Goal: Task Accomplishment & Management: Manage account settings

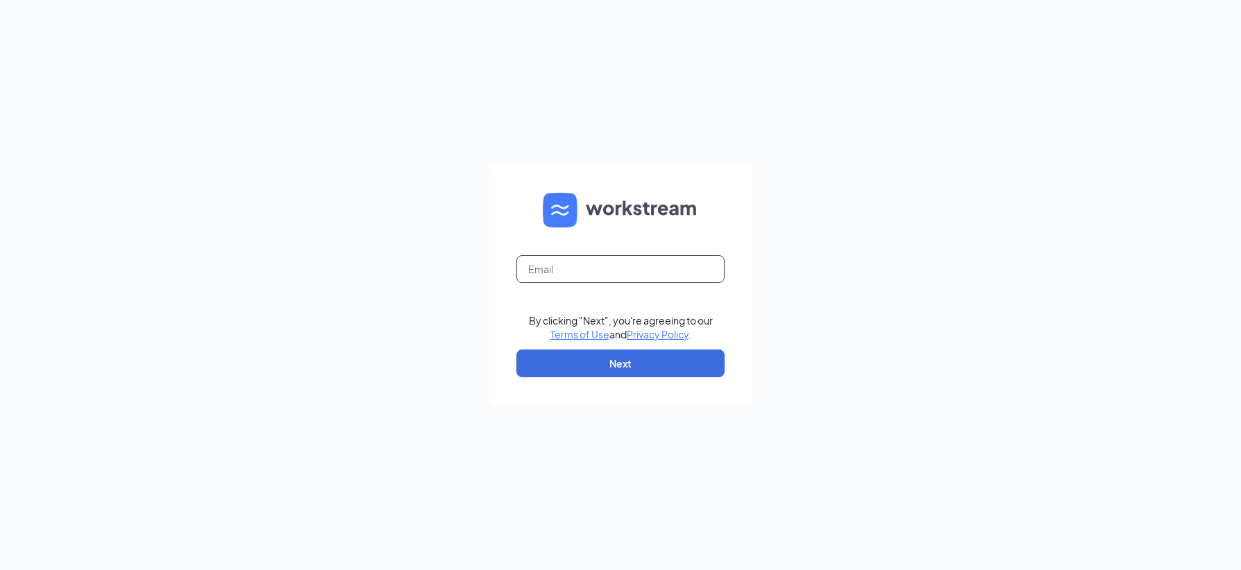
click at [564, 264] on input "text" at bounding box center [620, 269] width 208 height 28
type input "dcalkins@kingfranchises.com"
click at [629, 361] on button "Next" at bounding box center [620, 364] width 208 height 28
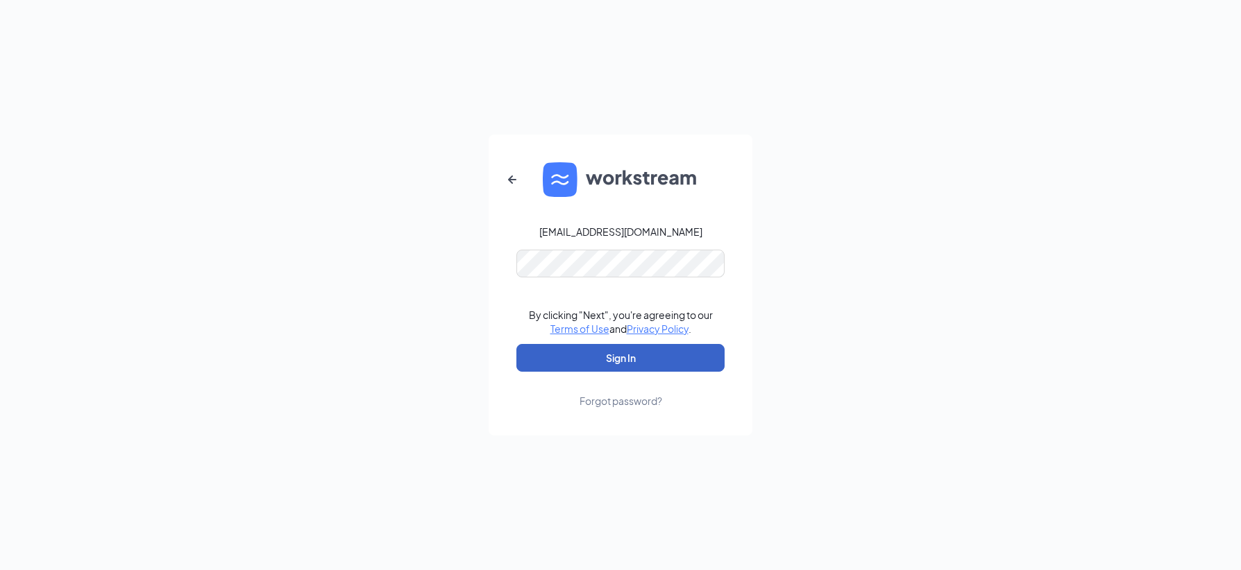
click at [611, 358] on button "Sign In" at bounding box center [620, 358] width 208 height 28
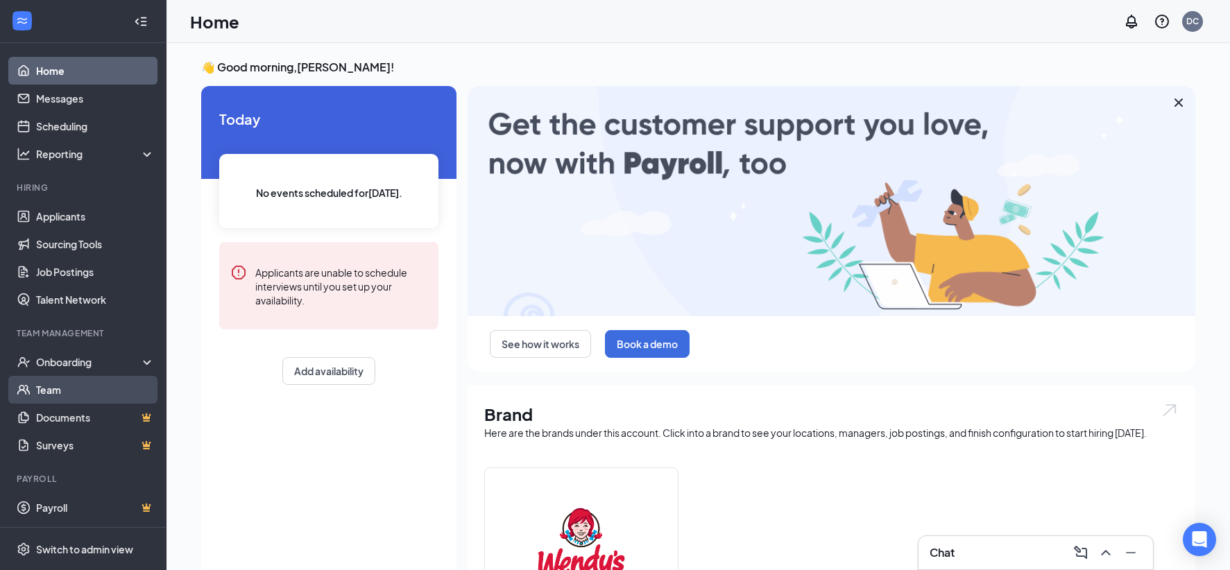
click at [45, 388] on link "Team" at bounding box center [95, 390] width 119 height 28
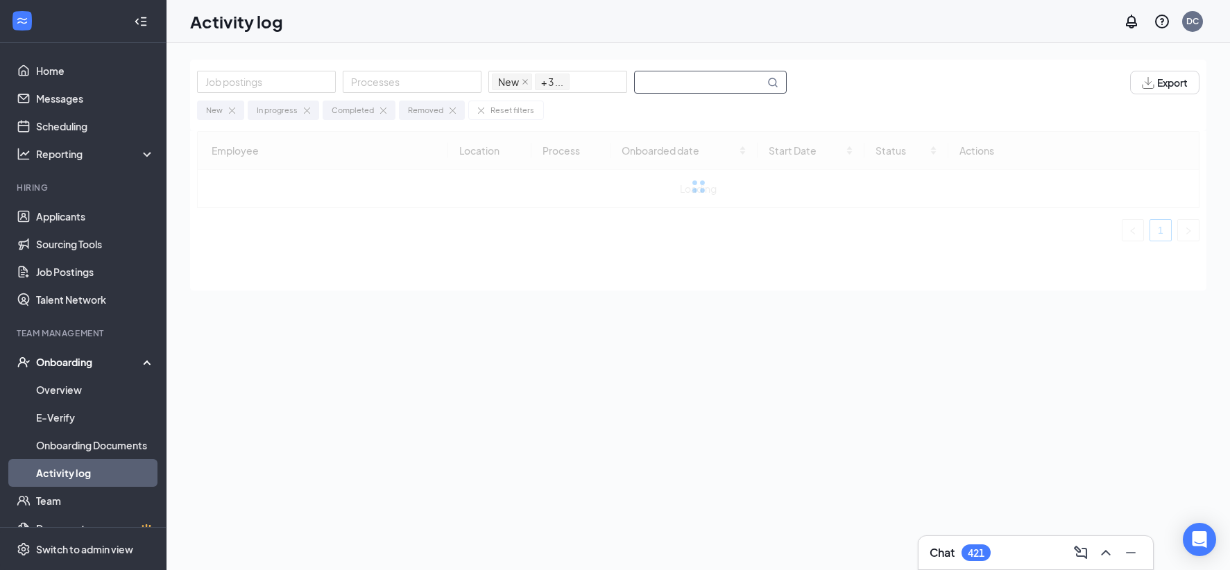
click at [661, 76] on input "text" at bounding box center [700, 82] width 130 height 22
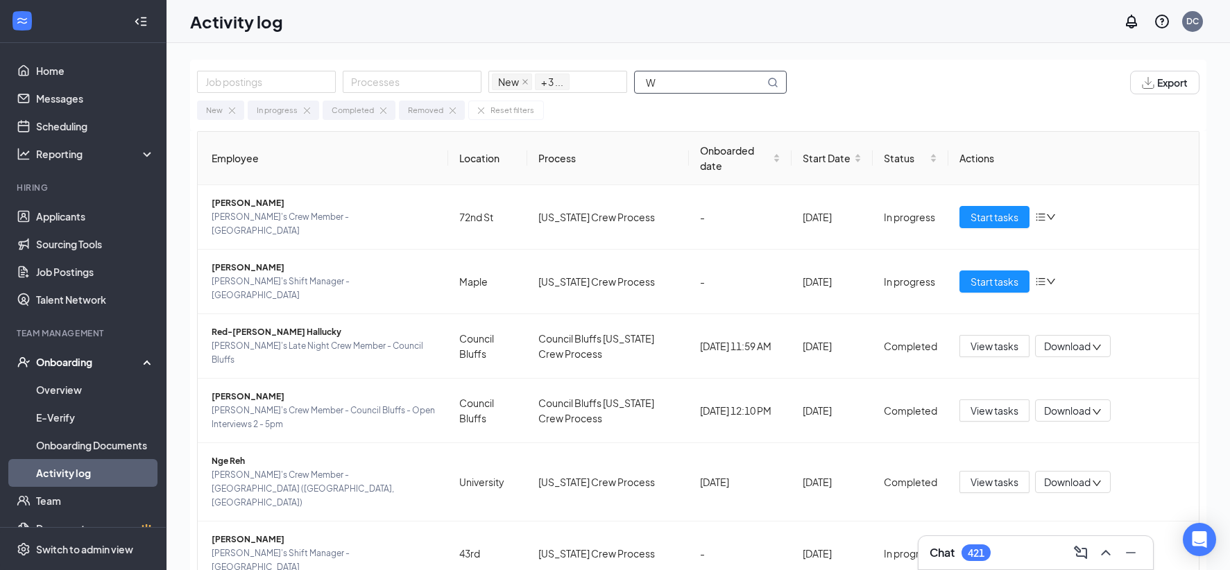
type input "W"
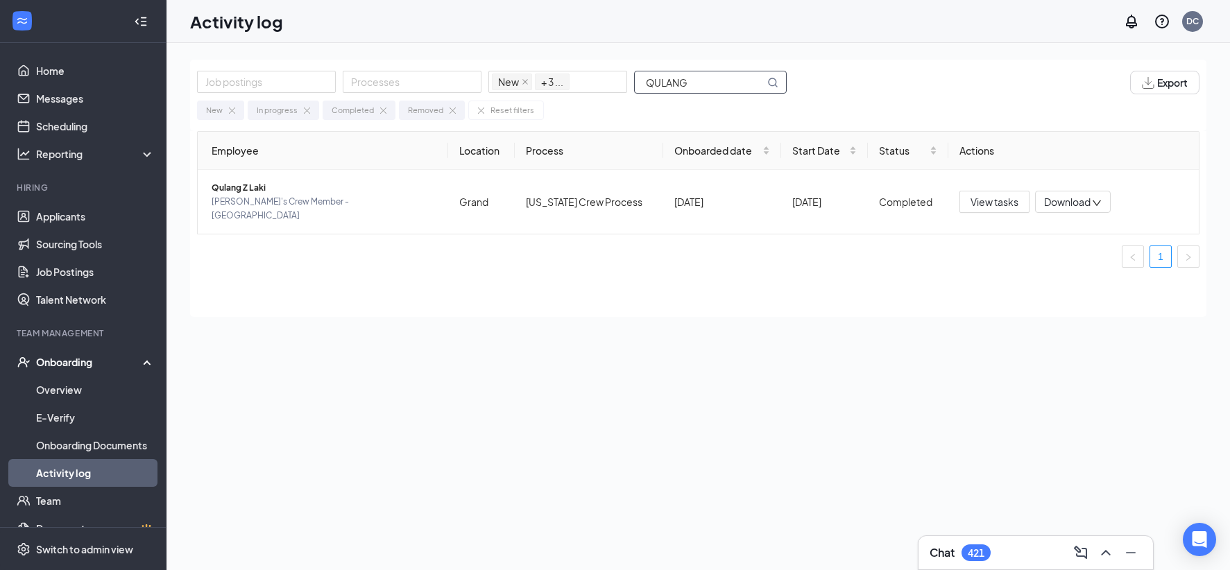
type input "QULANG"
click at [71, 364] on div "Onboarding" at bounding box center [89, 362] width 107 height 14
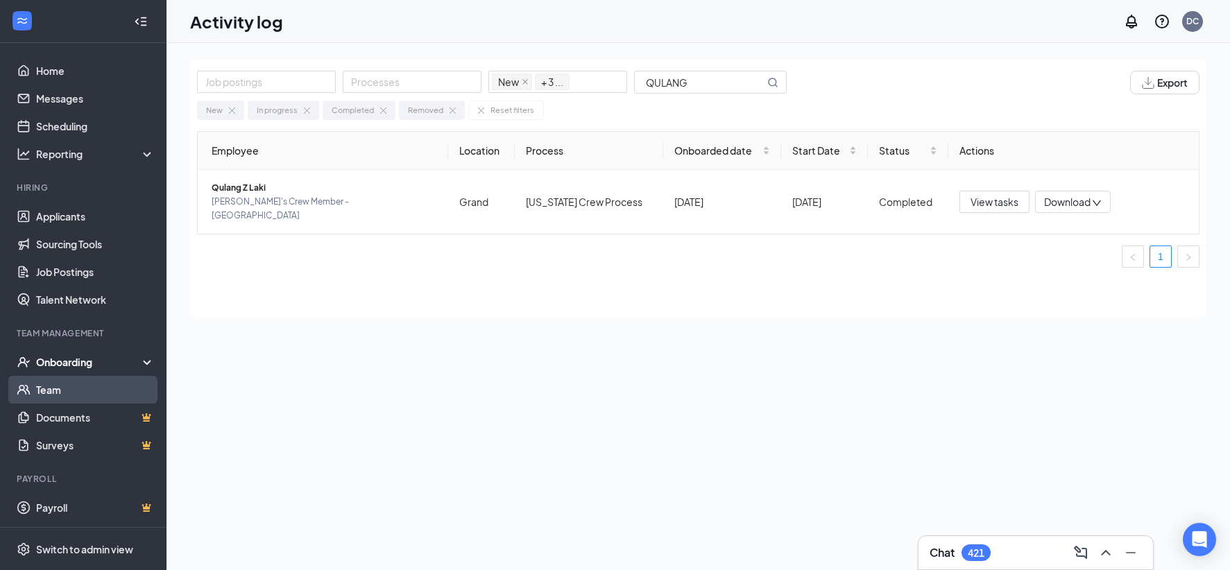
click at [52, 384] on link "Team" at bounding box center [95, 390] width 119 height 28
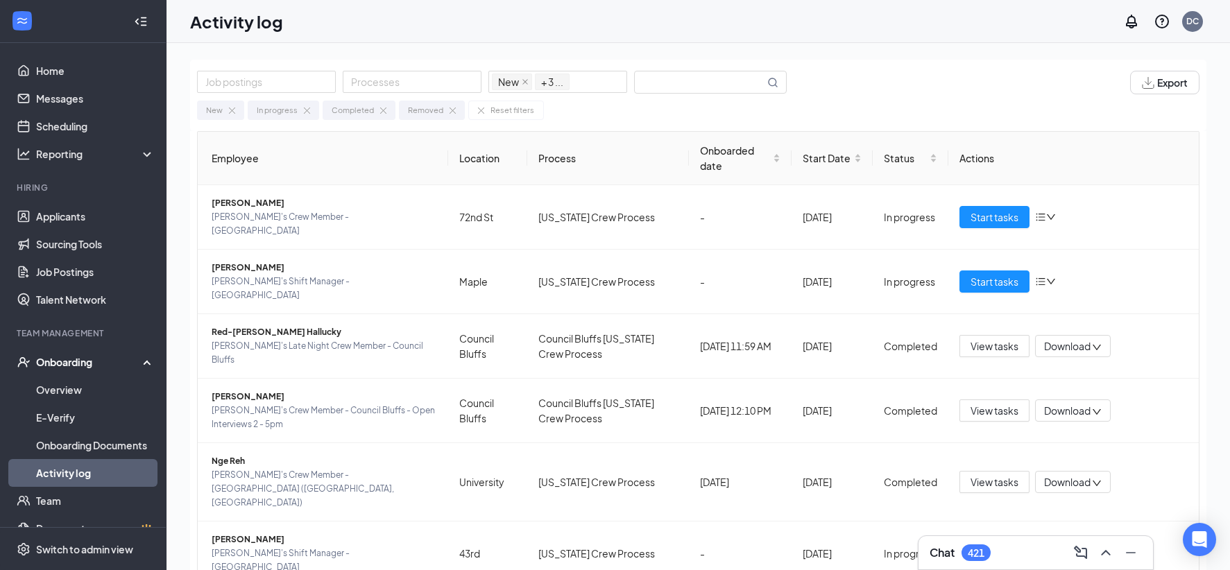
click at [73, 365] on div "Onboarding" at bounding box center [89, 362] width 107 height 14
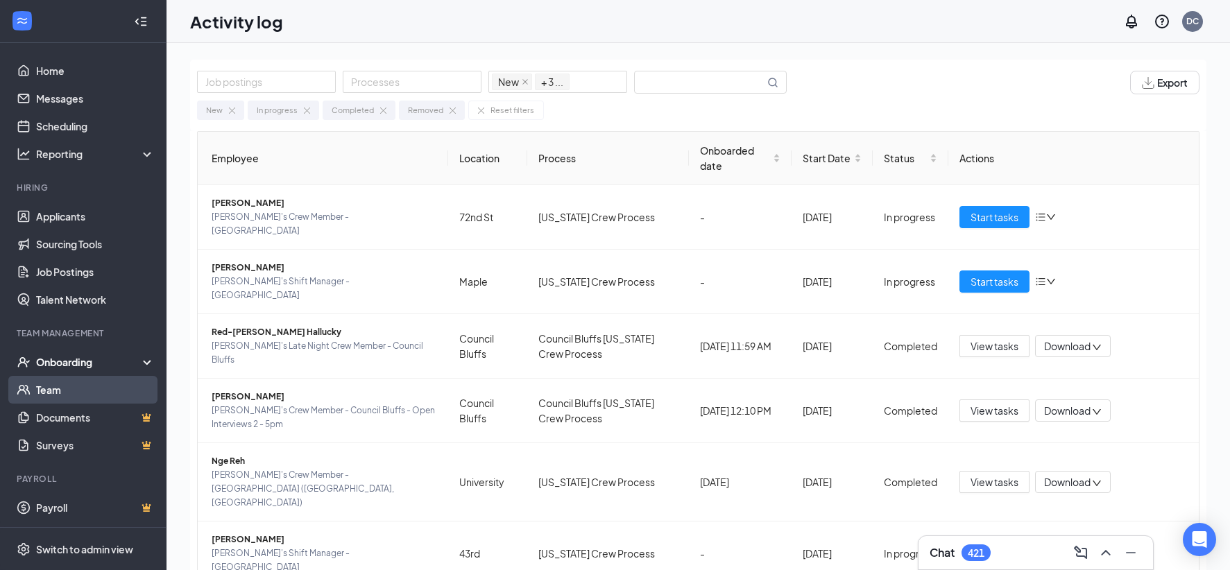
click at [61, 395] on link "Team" at bounding box center [95, 390] width 119 height 28
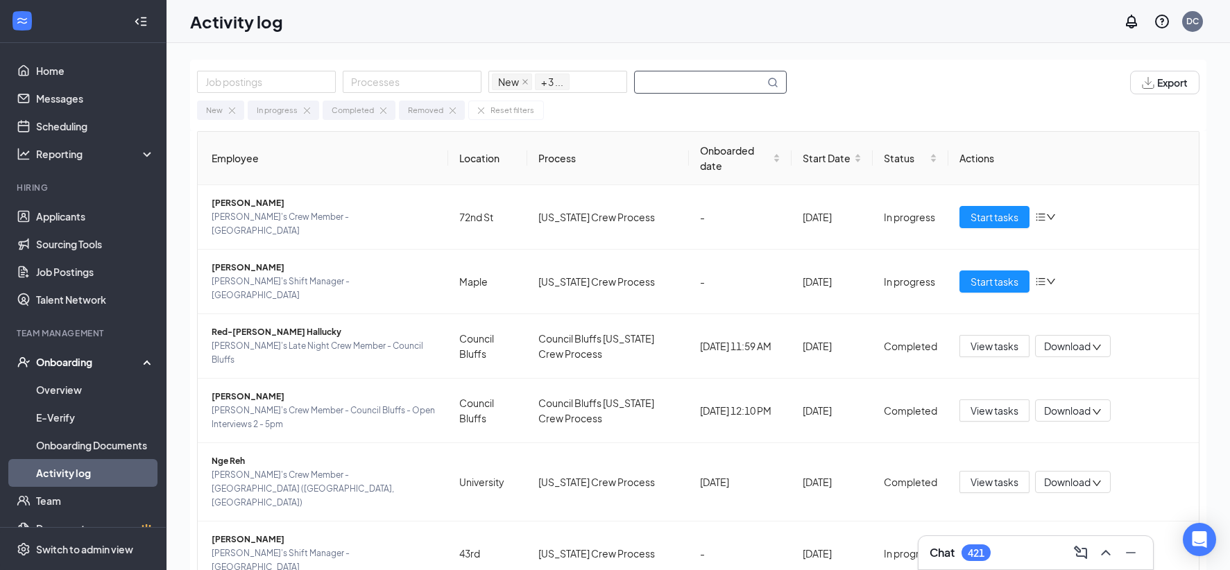
click at [675, 79] on input "text" at bounding box center [700, 82] width 130 height 22
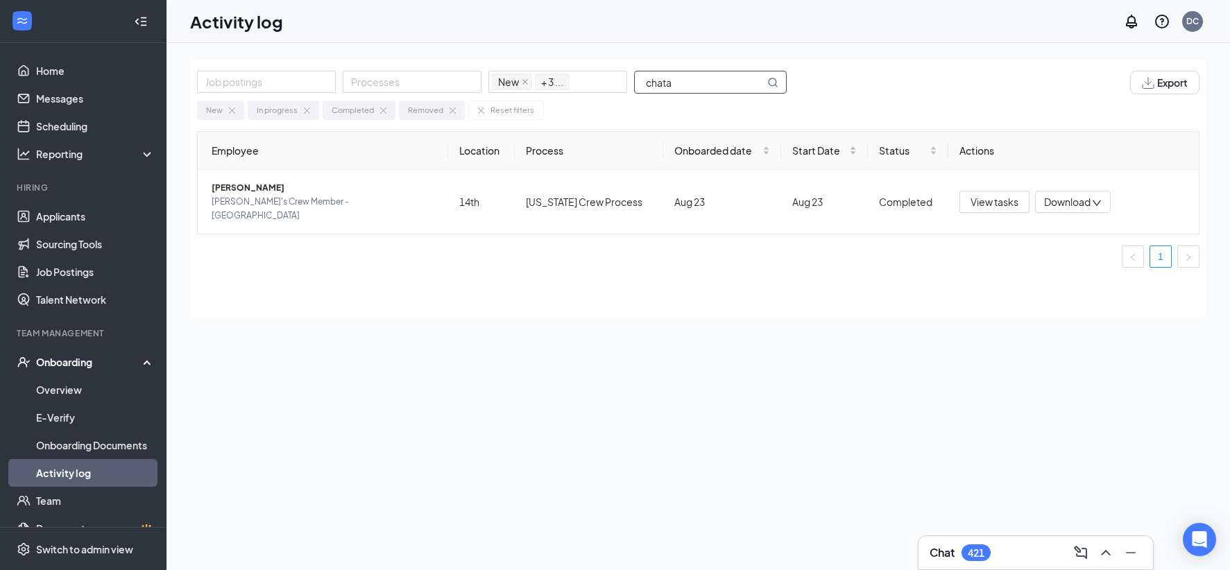
drag, startPoint x: 674, startPoint y: 78, endPoint x: 572, endPoint y: 105, distance: 104.9
click at [572, 105] on div "Job postings Processes New In progress Completed Removed + 3 ... chata Export N…" at bounding box center [698, 95] width 1016 height 71
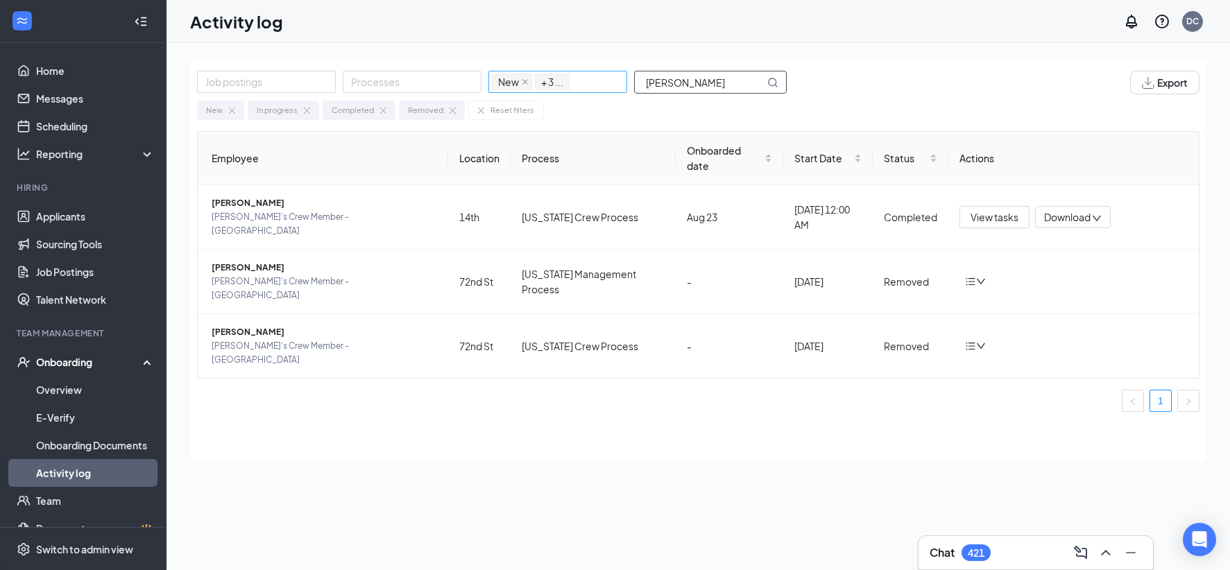
drag, startPoint x: 674, startPoint y: 84, endPoint x: 582, endPoint y: 90, distance: 92.5
click at [582, 90] on div "Job postings Processes New In progress Completed Removed + 3 ... [PERSON_NAME]" at bounding box center [499, 83] width 604 height 24
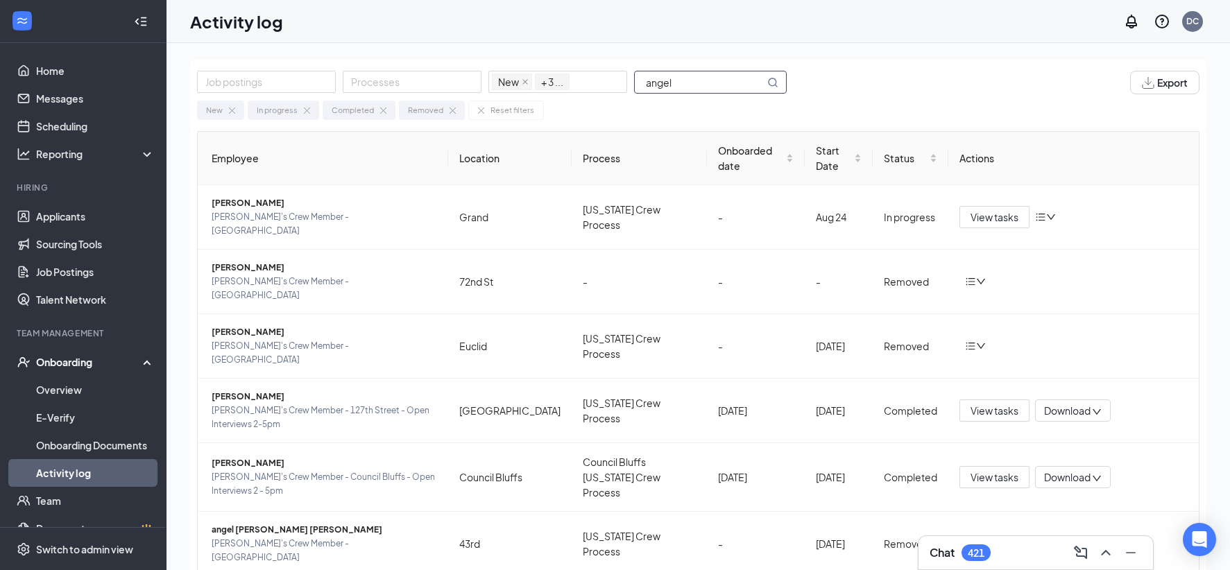
type input "angel"
drag, startPoint x: 674, startPoint y: 81, endPoint x: 638, endPoint y: 83, distance: 36.1
click at [638, 83] on input "angel" at bounding box center [700, 82] width 130 height 22
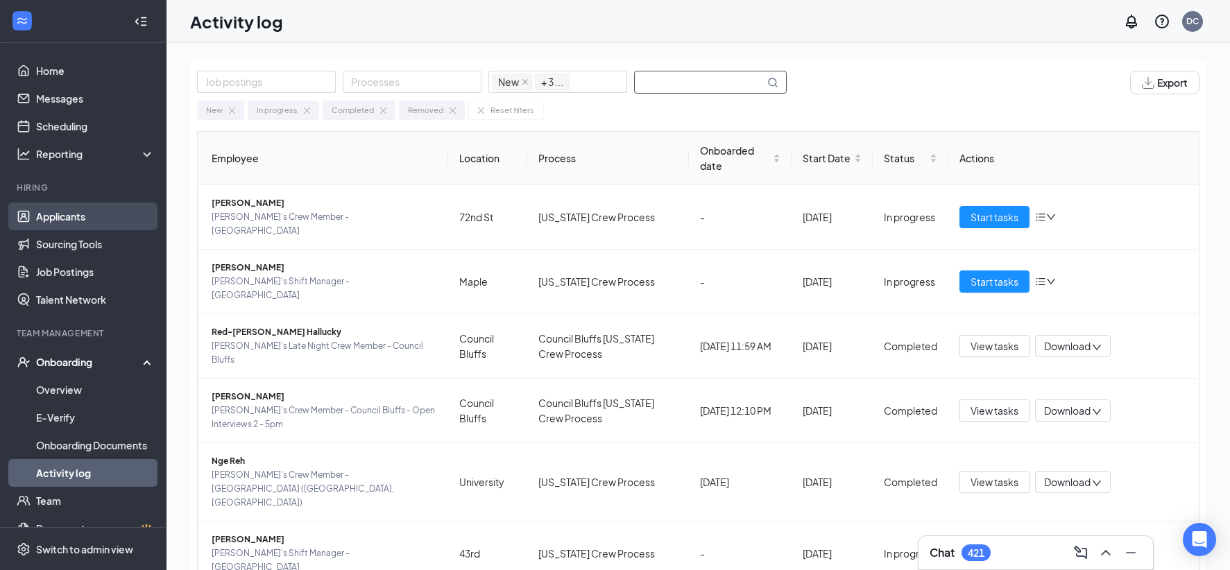
click at [49, 214] on link "Applicants" at bounding box center [95, 217] width 119 height 28
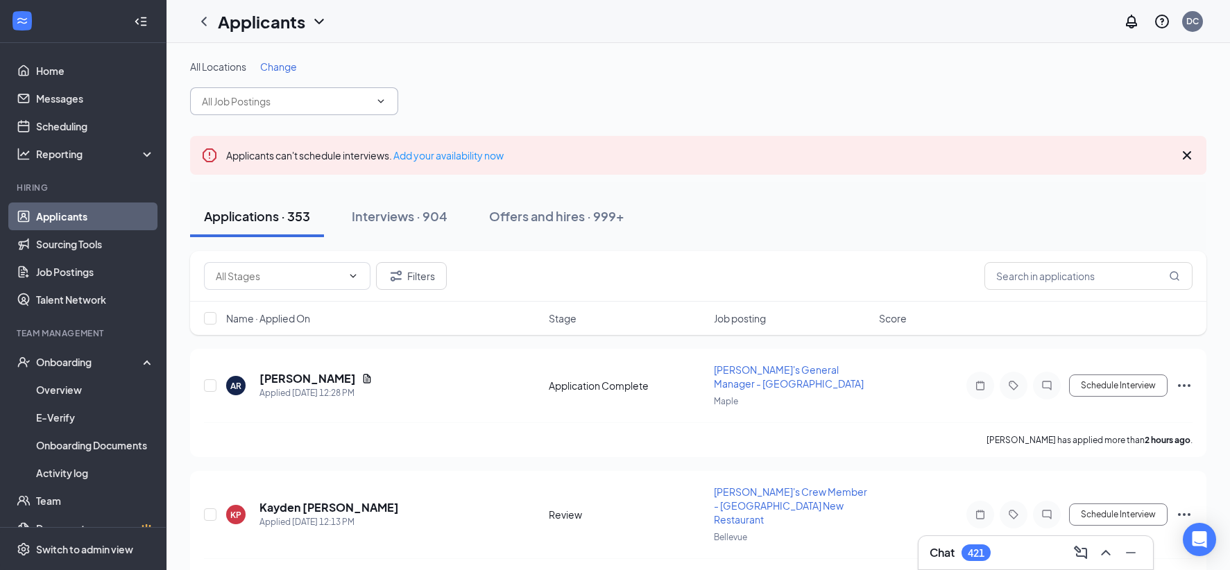
click at [268, 106] on input "text" at bounding box center [286, 101] width 168 height 15
type input "j"
drag, startPoint x: 248, startPoint y: 104, endPoint x: 180, endPoint y: 90, distance: 68.7
click at [195, 103] on span "[PERSON_NAME]" at bounding box center [294, 101] width 208 height 28
type input "[PERSON_NAME]"
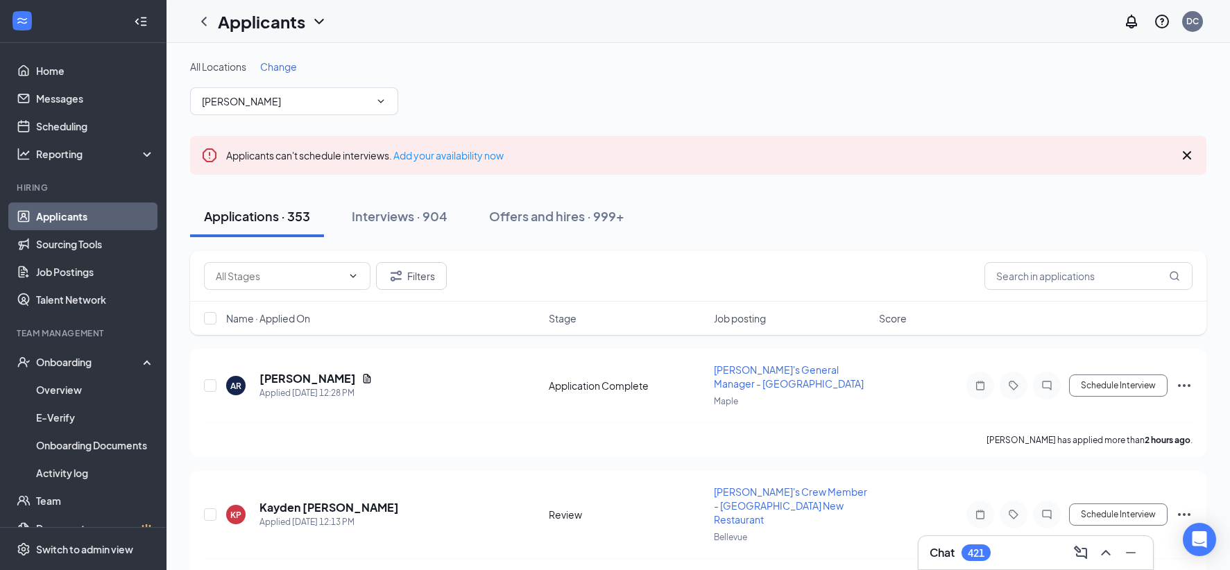
click at [58, 215] on link "Applicants" at bounding box center [95, 217] width 119 height 28
click at [383, 99] on icon "ChevronDown" at bounding box center [380, 101] width 11 height 11
click at [383, 99] on icon "ChevronUp" at bounding box center [380, 101] width 11 height 11
click at [241, 69] on span "All Locations" at bounding box center [218, 66] width 56 height 12
click at [52, 215] on link "Applicants" at bounding box center [95, 217] width 119 height 28
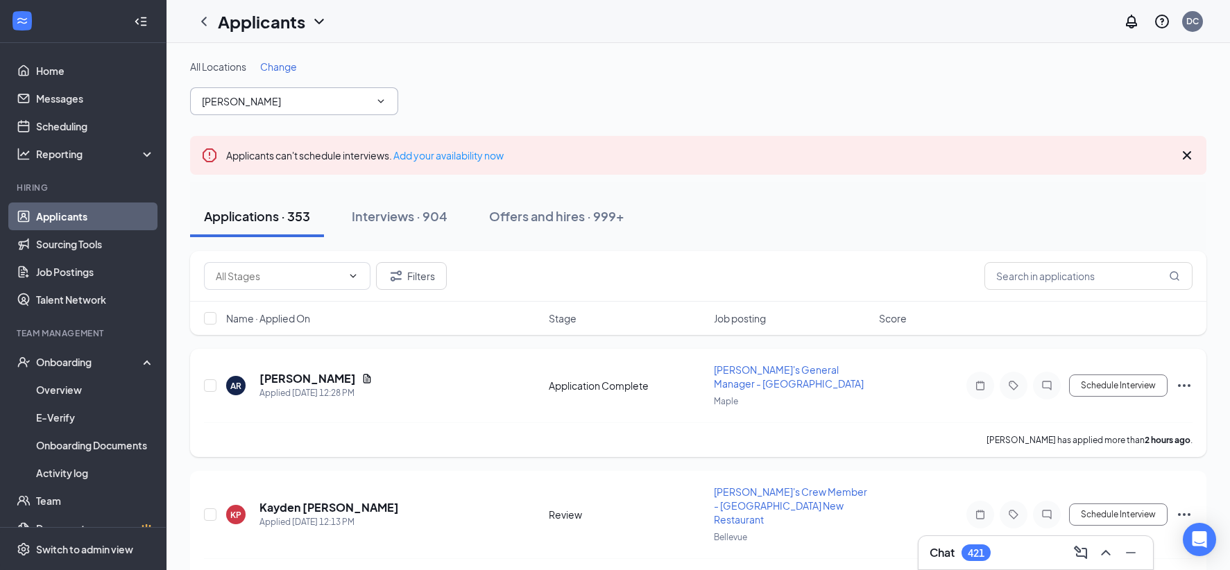
click at [497, 438] on div "[PERSON_NAME] has applied more than 2 hours ago ." at bounding box center [698, 440] width 989 height 35
drag, startPoint x: 306, startPoint y: 101, endPoint x: 101, endPoint y: 113, distance: 205.1
click at [1040, 271] on input "text" at bounding box center [1089, 276] width 208 height 28
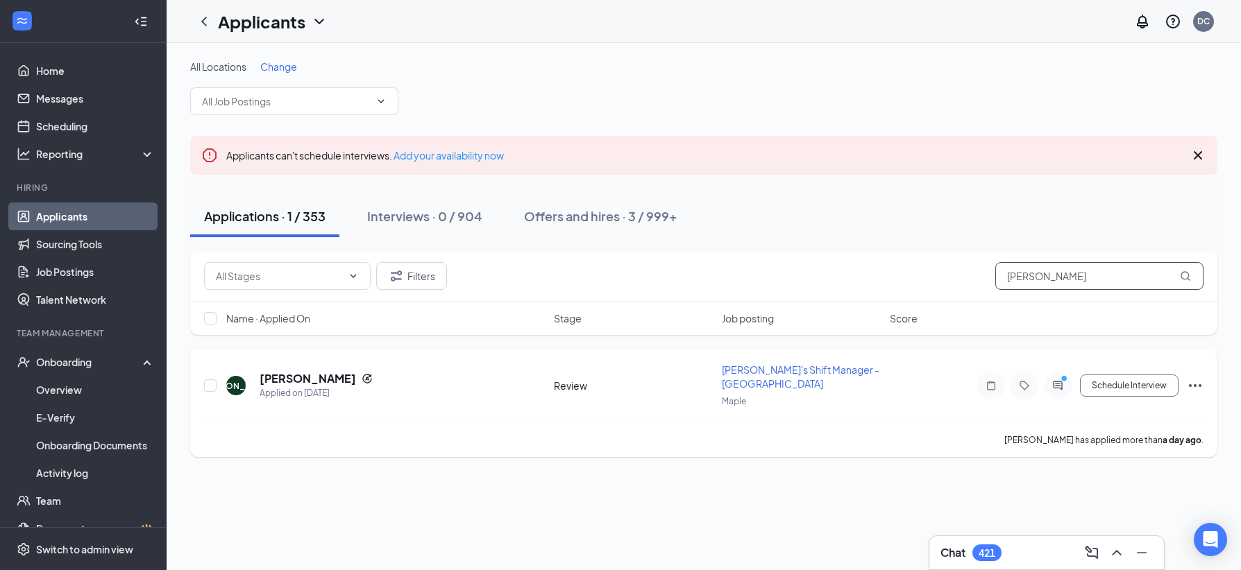
type input "[PERSON_NAME]"
click at [1197, 384] on icon "Ellipses" at bounding box center [1194, 385] width 17 height 17
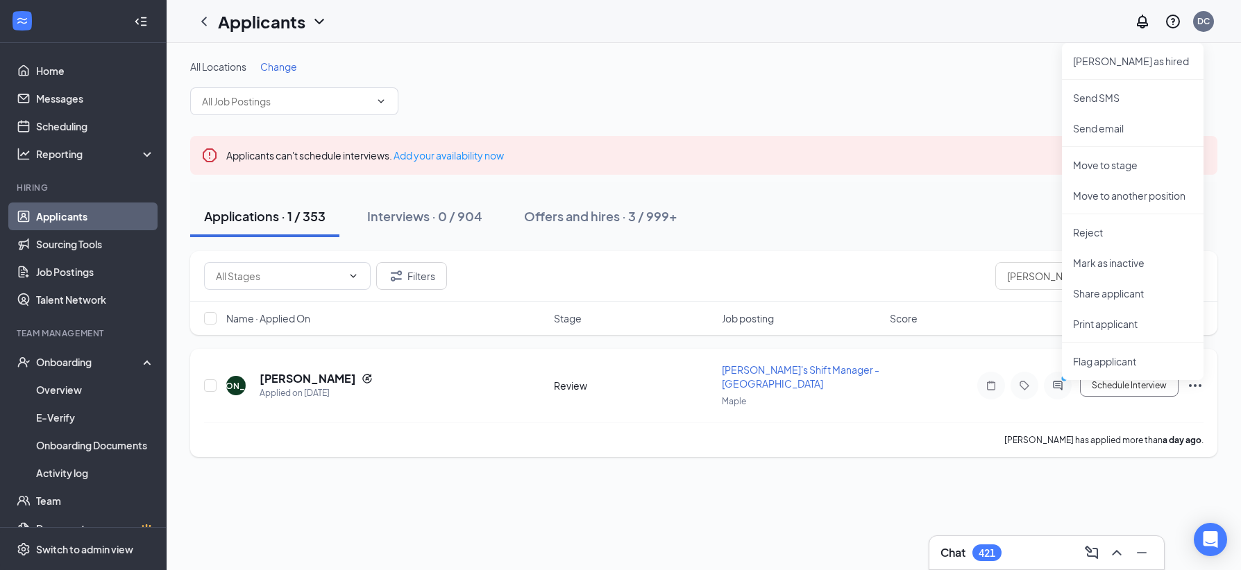
click at [1197, 384] on icon "Ellipses" at bounding box center [1194, 385] width 17 height 17
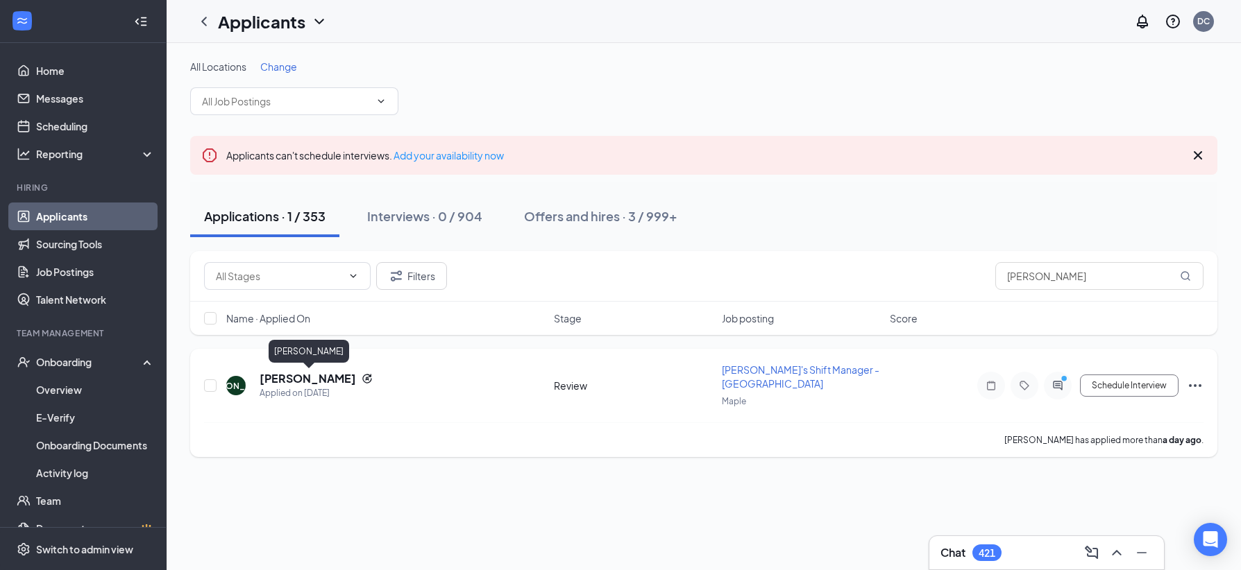
click at [302, 380] on h5 "[PERSON_NAME]" at bounding box center [307, 378] width 96 height 15
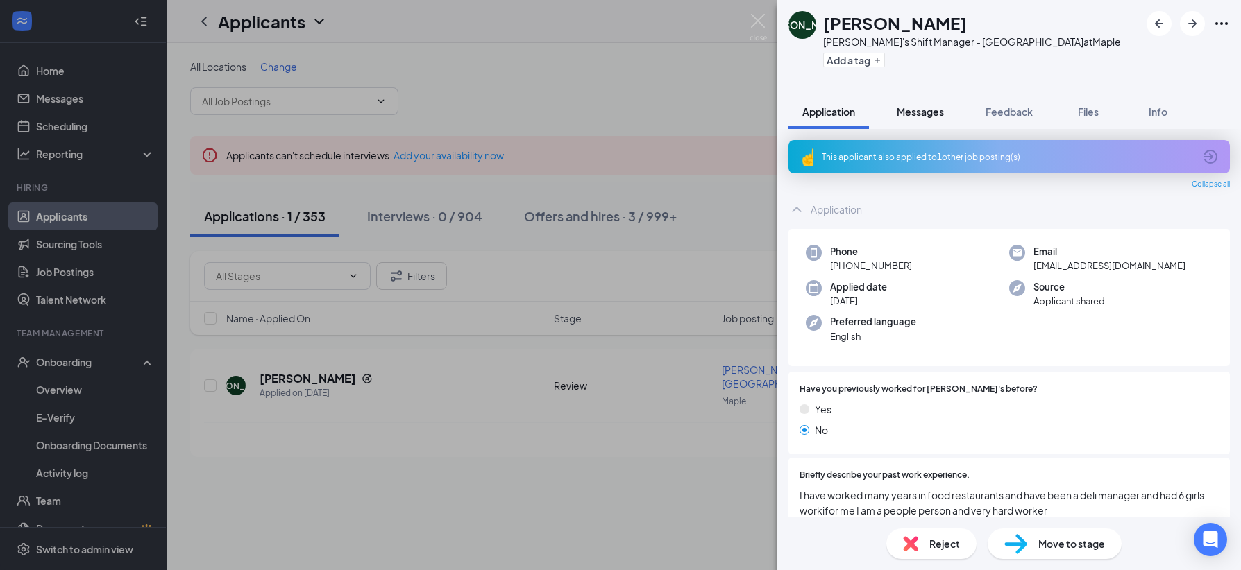
click at [916, 110] on span "Messages" at bounding box center [919, 111] width 47 height 12
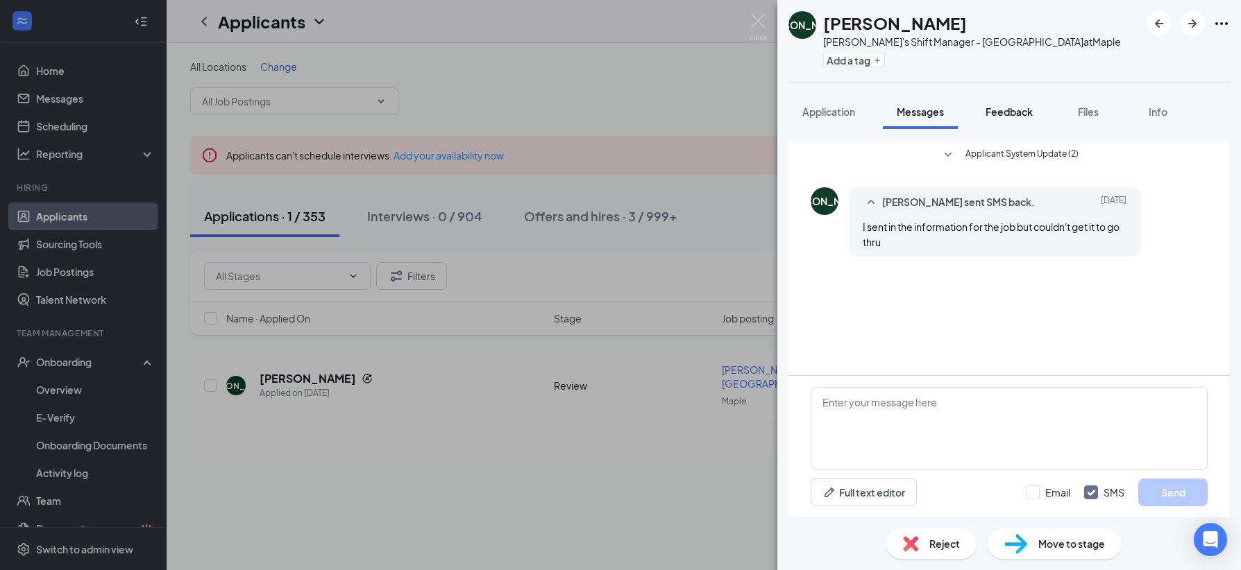
click at [1022, 113] on span "Feedback" at bounding box center [1008, 111] width 47 height 12
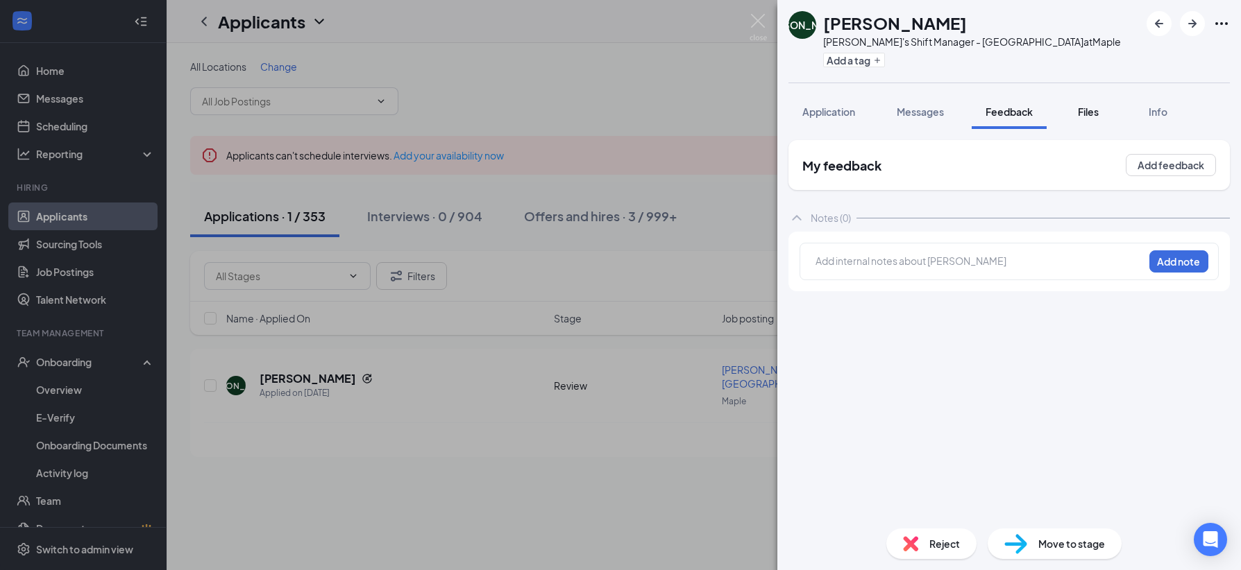
click at [1095, 108] on span "Files" at bounding box center [1088, 111] width 21 height 12
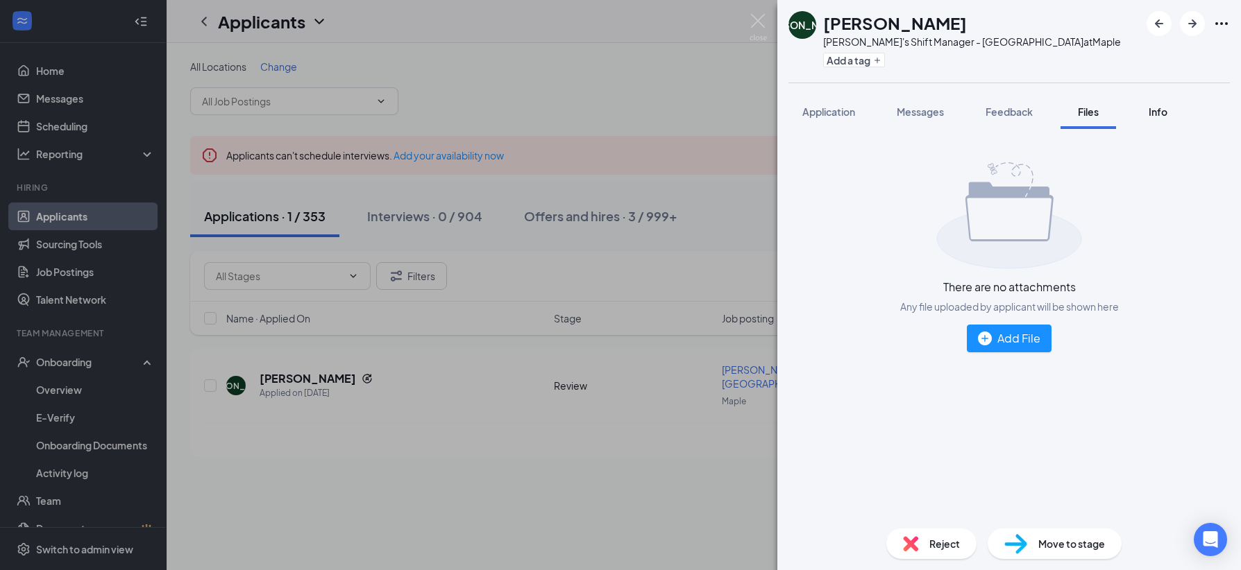
click at [1163, 116] on span "Info" at bounding box center [1157, 111] width 19 height 12
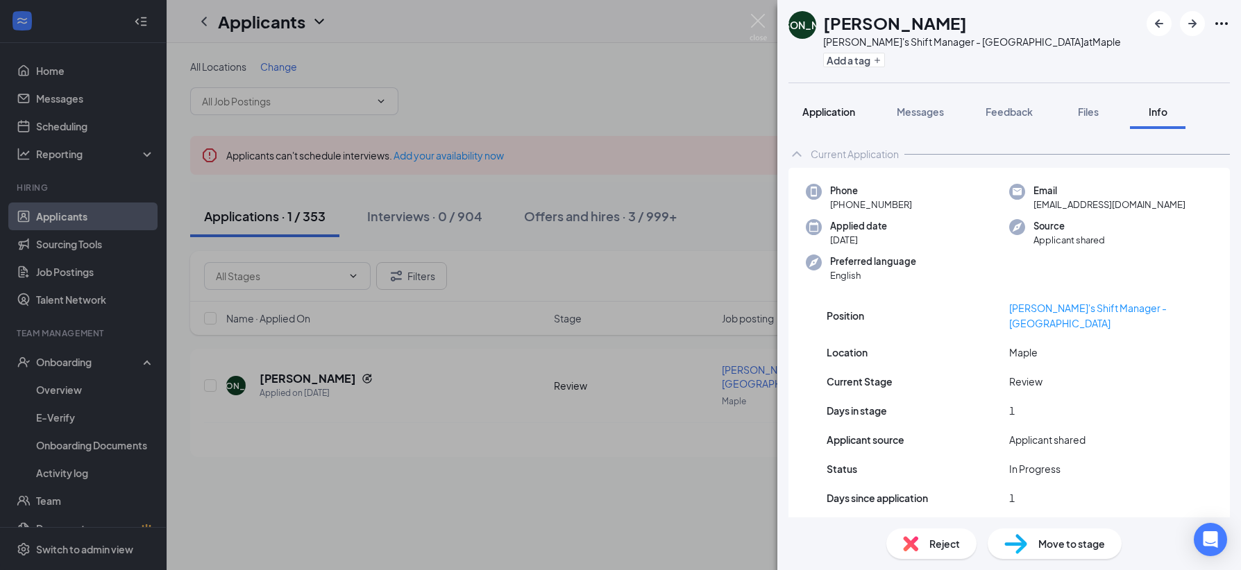
click at [826, 113] on span "Application" at bounding box center [828, 111] width 53 height 12
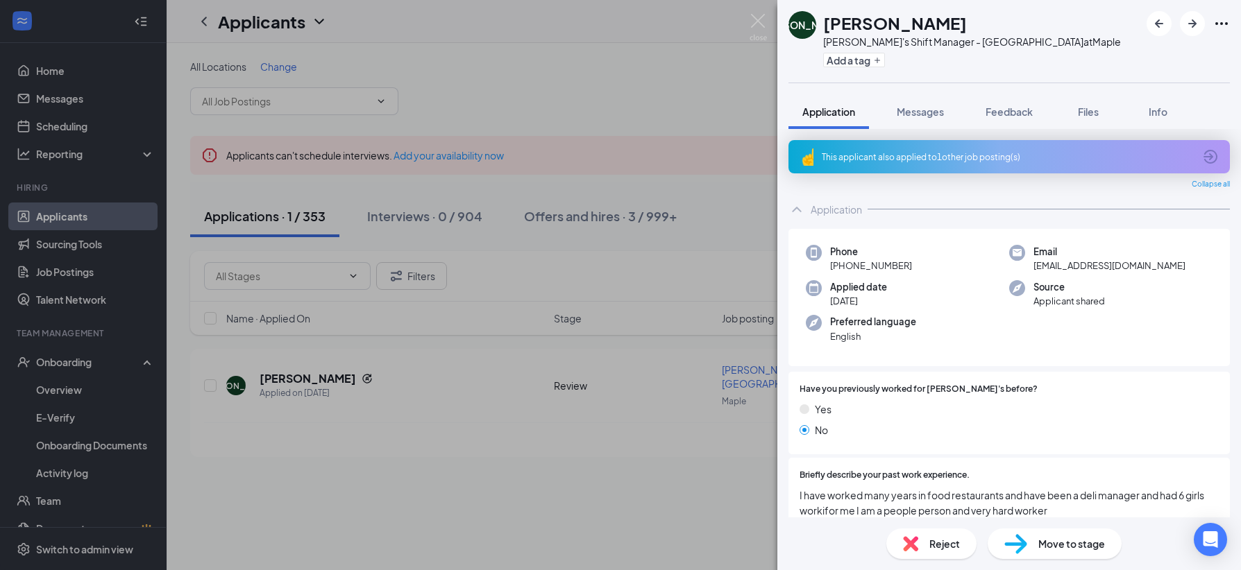
click at [208, 387] on div "[PERSON_NAME] [PERSON_NAME] [PERSON_NAME]'s Shift Manager - Maple Road at Maple…" at bounding box center [620, 285] width 1241 height 570
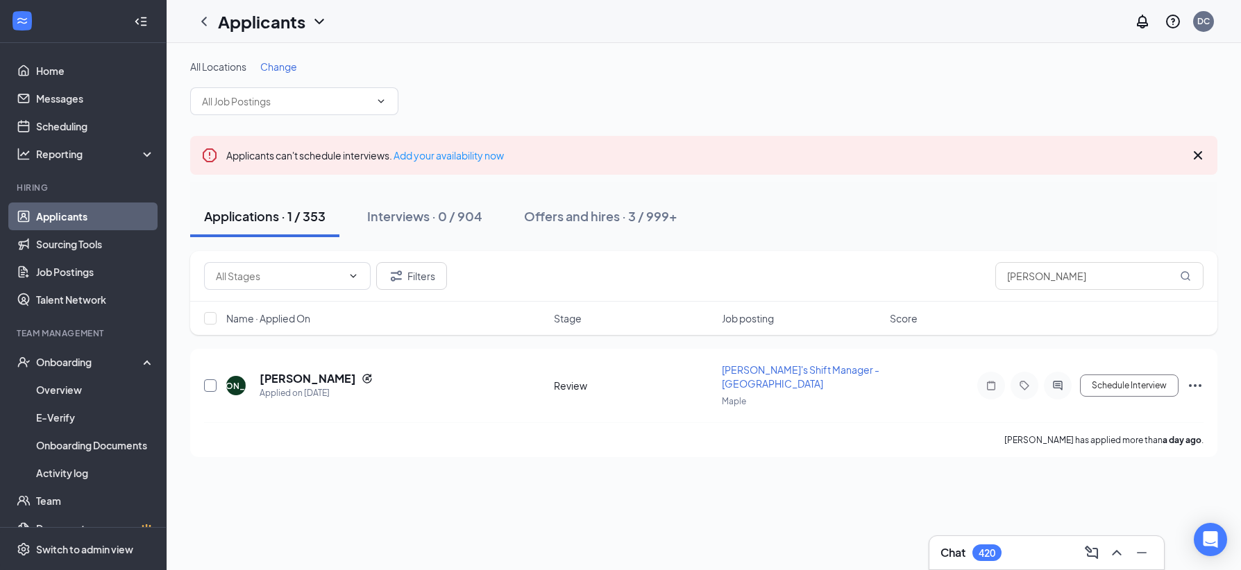
click at [208, 387] on input "checkbox" at bounding box center [210, 386] width 12 height 12
checkbox input "true"
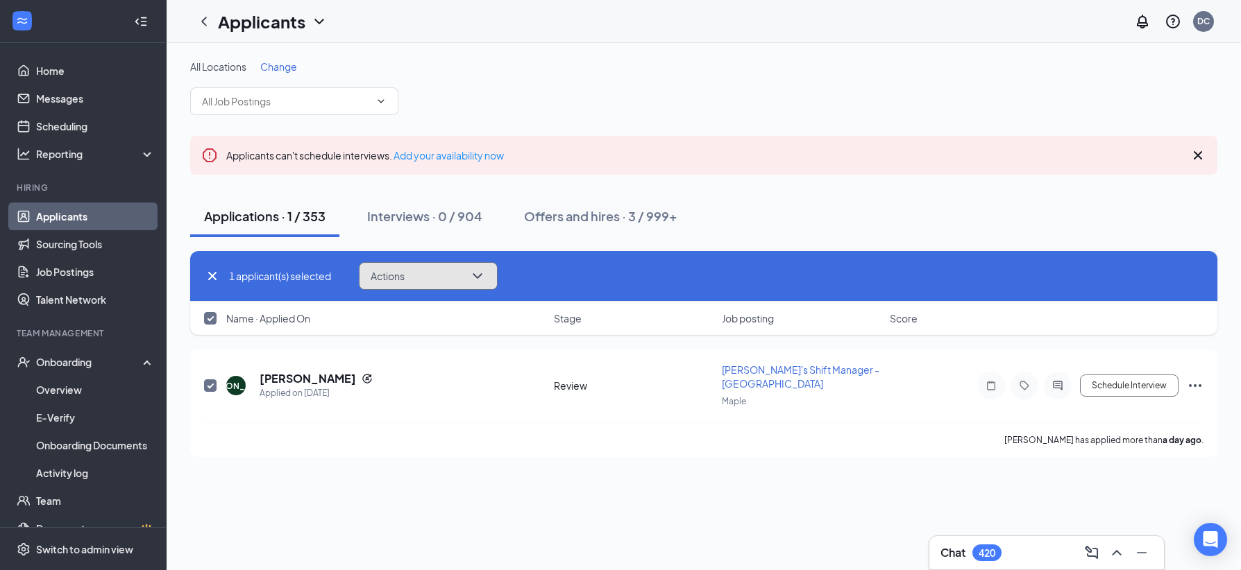
click at [481, 275] on icon "ChevronDown" at bounding box center [477, 276] width 17 height 17
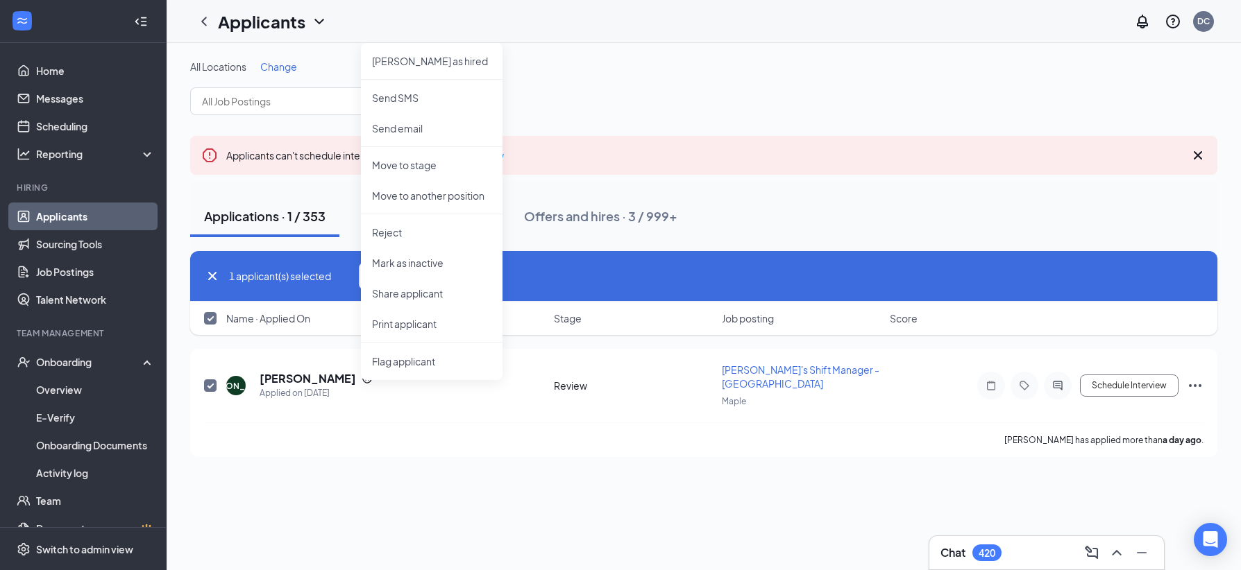
click at [327, 291] on div "1 applicant(s) selected Actions [PERSON_NAME] as hired Send SMS Send email Move…" at bounding box center [703, 276] width 1027 height 51
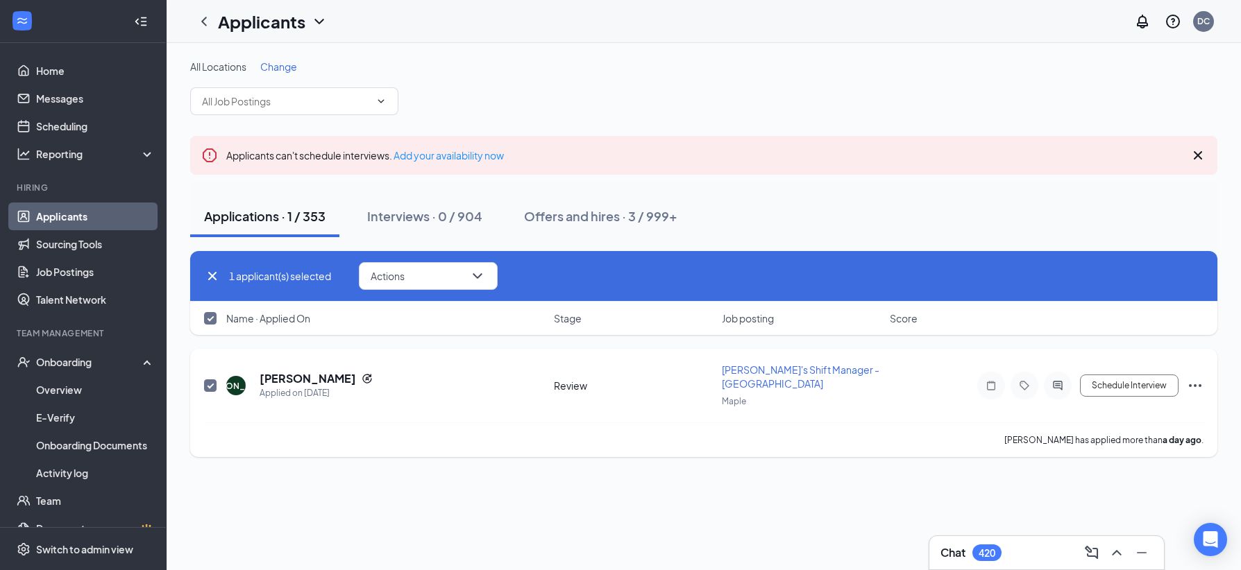
click at [1195, 384] on icon "Ellipses" at bounding box center [1194, 385] width 17 height 17
click at [531, 530] on div "All Locations Change Applicants can't schedule interviews. Add your availabilit…" at bounding box center [704, 306] width 1074 height 527
click at [1196, 384] on icon "Ellipses" at bounding box center [1194, 385] width 17 height 17
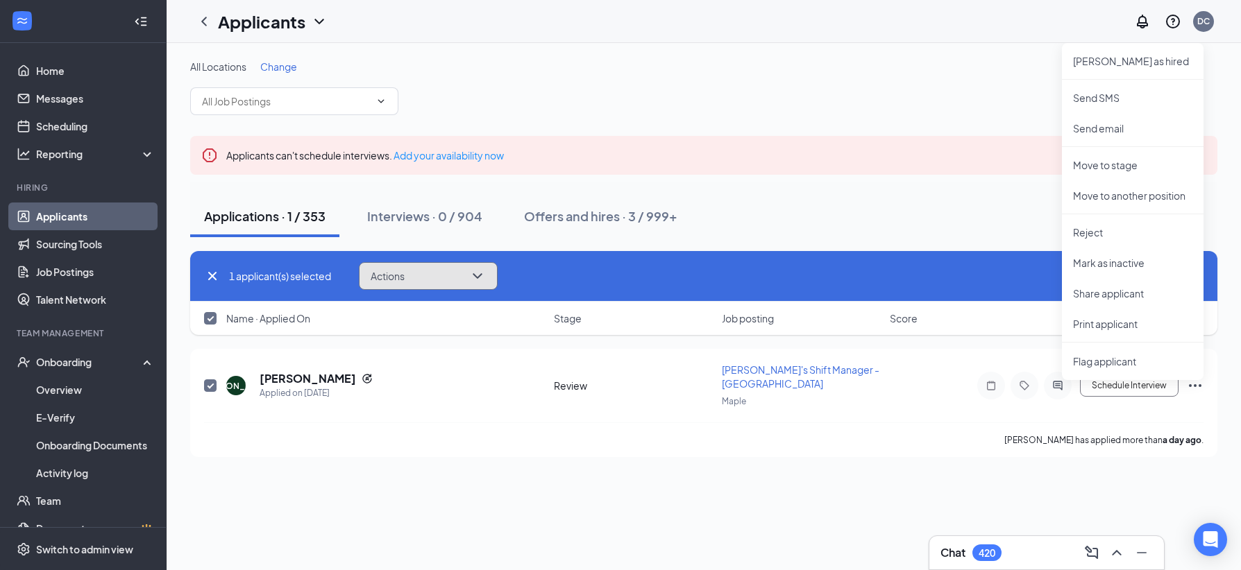
click at [482, 274] on icon "ChevronDown" at bounding box center [477, 276] width 17 height 17
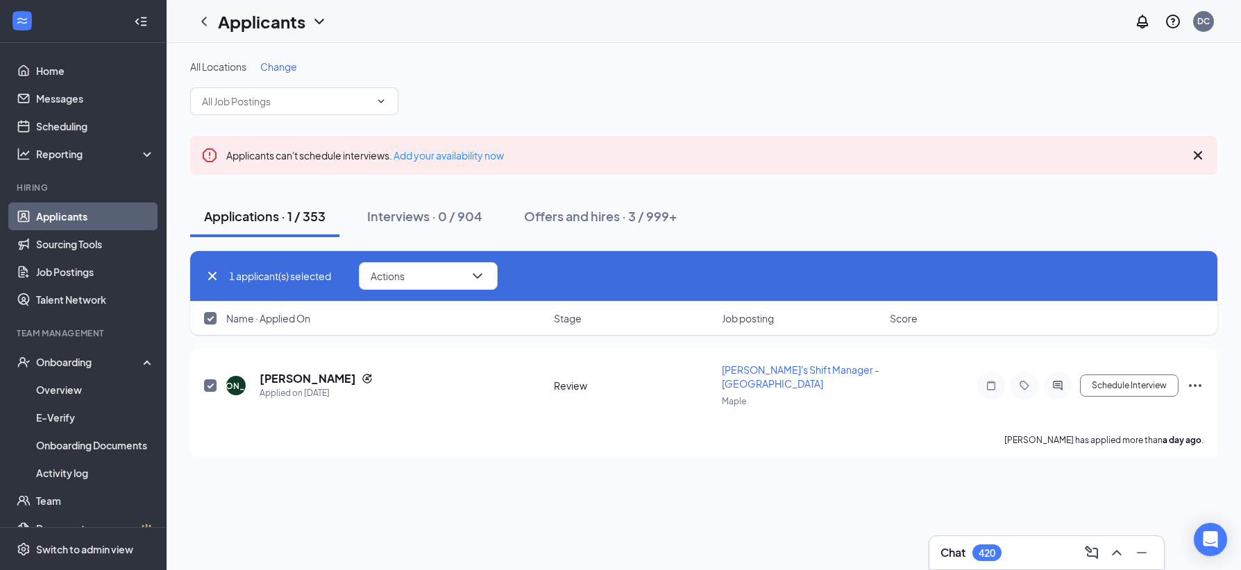
click at [598, 272] on div "1 applicant(s) selected Actions [PERSON_NAME] as hired Send SMS Send email Move…" at bounding box center [703, 276] width 999 height 28
click at [1196, 386] on icon "Ellipses" at bounding box center [1195, 385] width 12 height 3
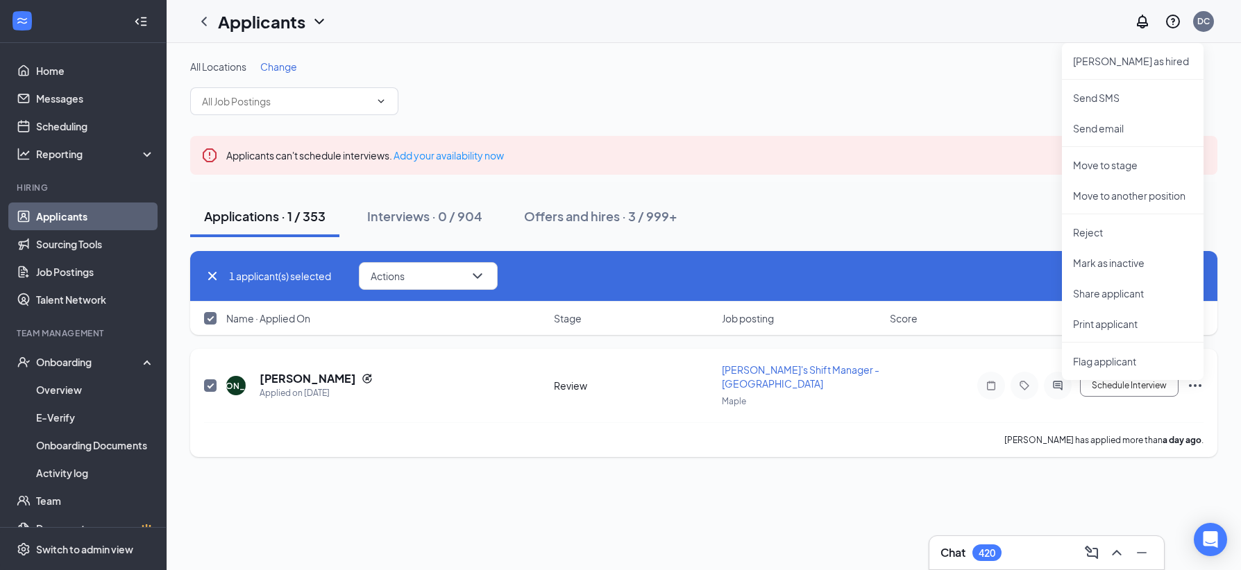
click at [1196, 386] on icon "Ellipses" at bounding box center [1195, 385] width 12 height 3
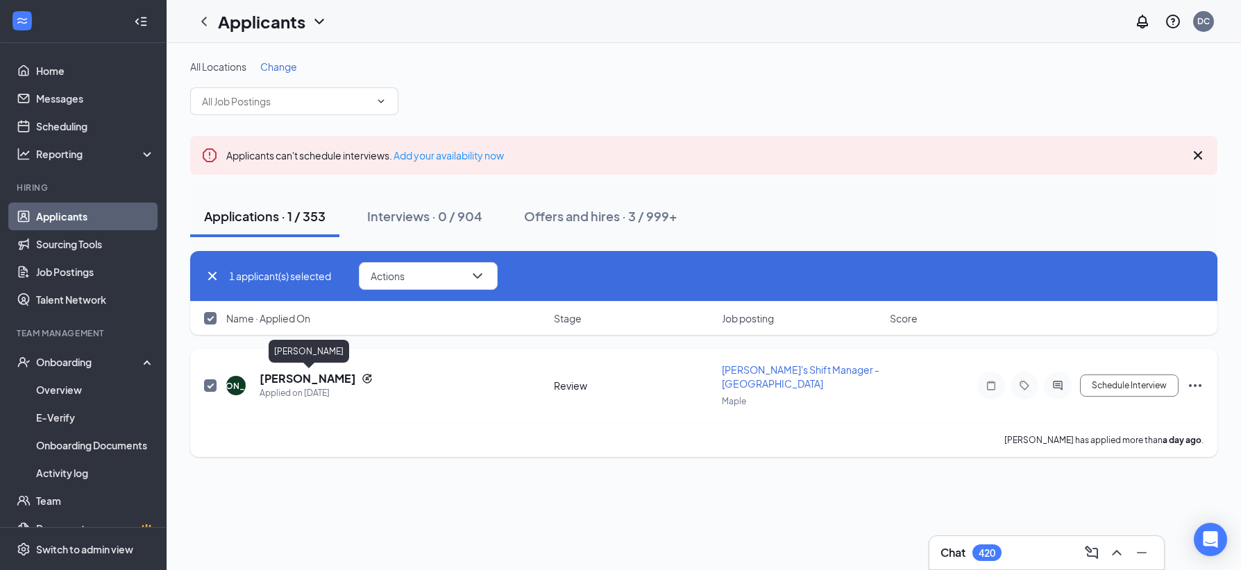
click at [286, 379] on h5 "[PERSON_NAME]" at bounding box center [307, 378] width 96 height 15
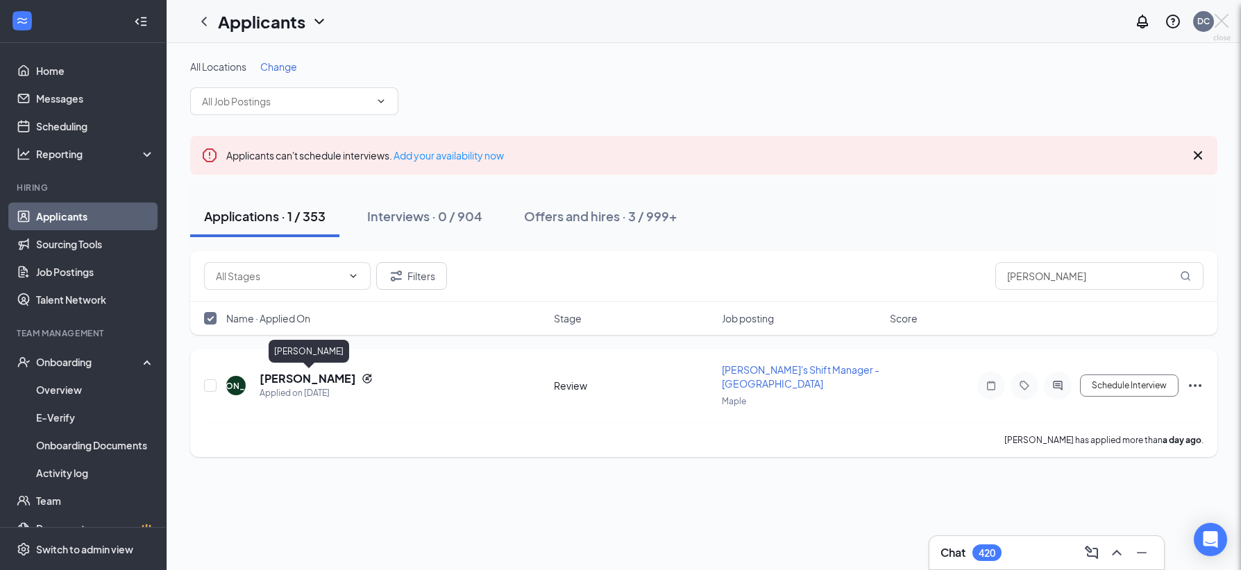
checkbox input "false"
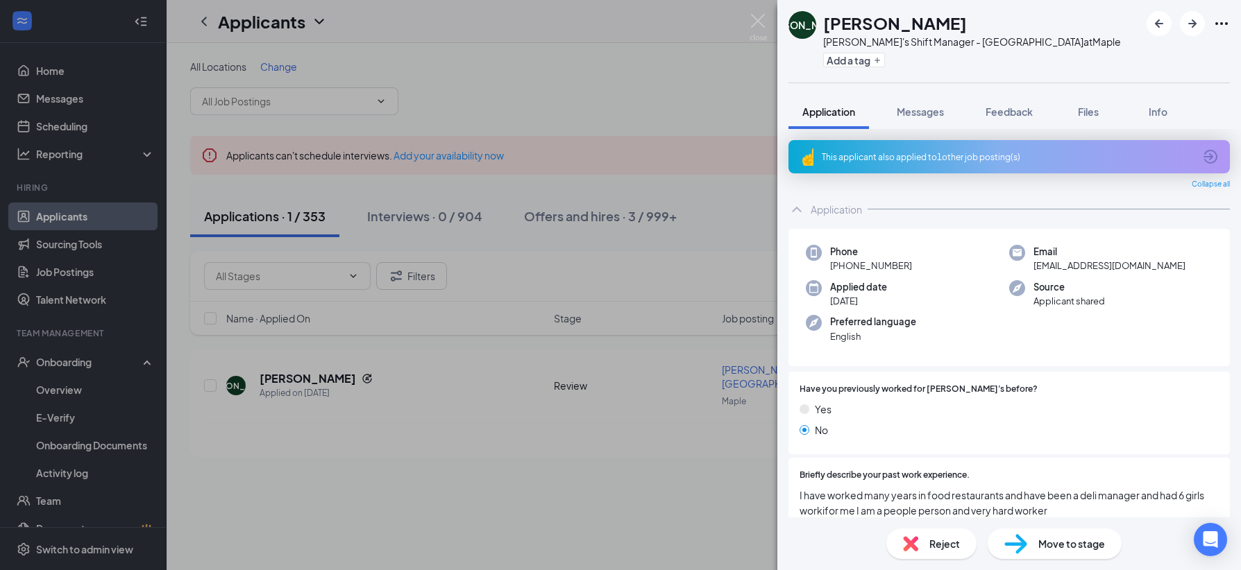
click at [740, 497] on div "[PERSON_NAME] [PERSON_NAME] [PERSON_NAME]'s Shift Manager - Maple Road at Maple…" at bounding box center [620, 285] width 1241 height 570
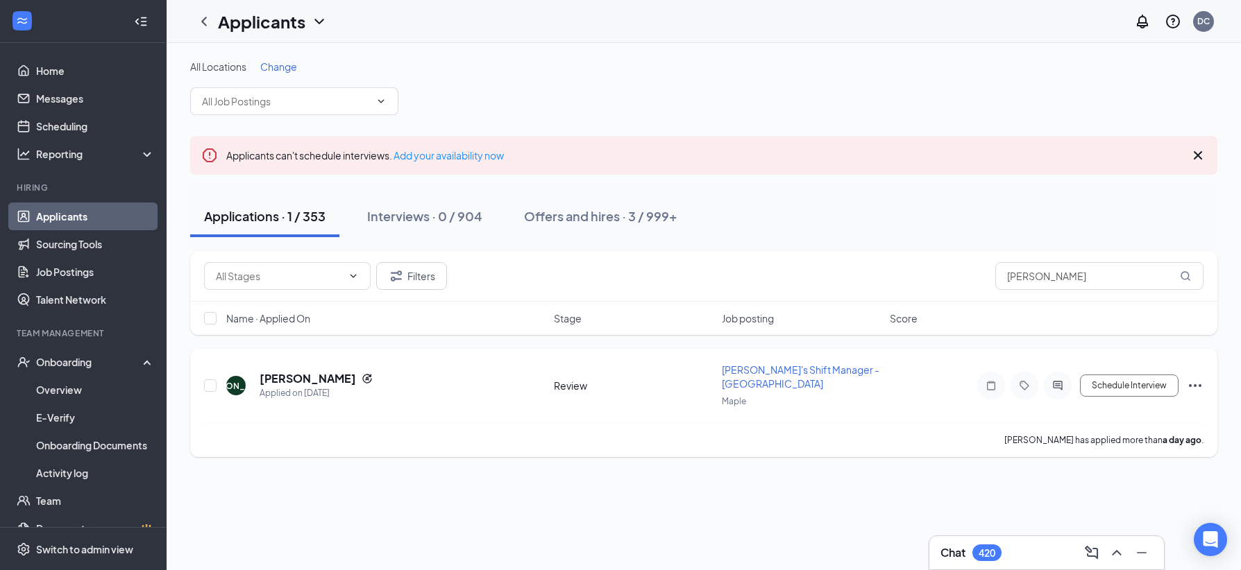
click at [780, 368] on span "[PERSON_NAME]'s Shift Manager - [GEOGRAPHIC_DATA]" at bounding box center [800, 377] width 157 height 26
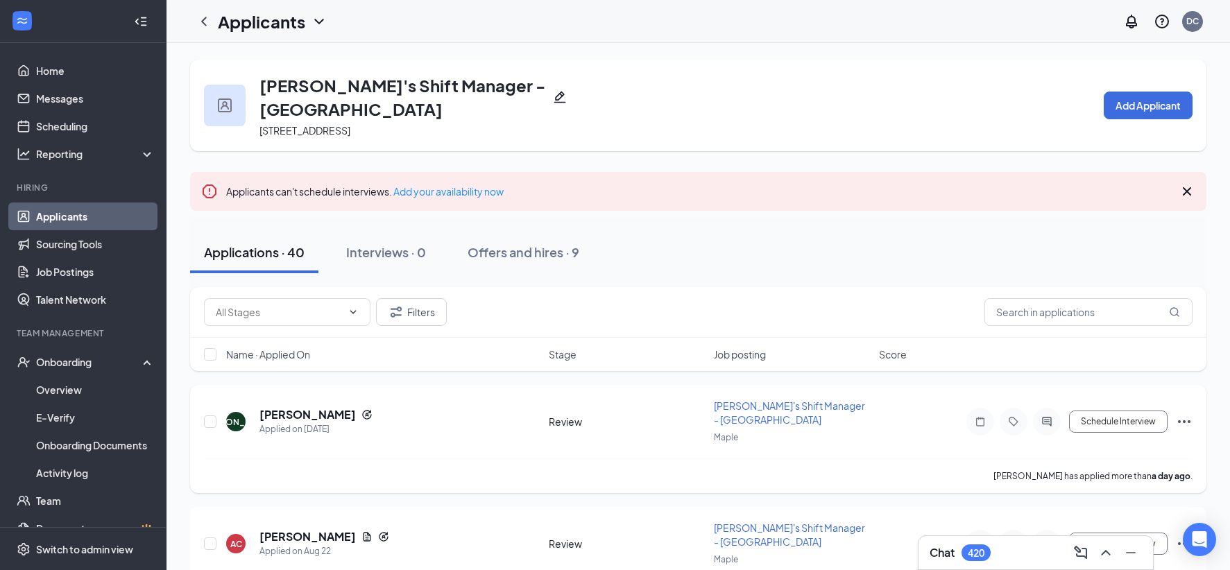
click at [735, 407] on span "[PERSON_NAME]'s Shift Manager - [GEOGRAPHIC_DATA]" at bounding box center [789, 413] width 151 height 26
click at [309, 412] on h5 "[PERSON_NAME]" at bounding box center [307, 414] width 96 height 15
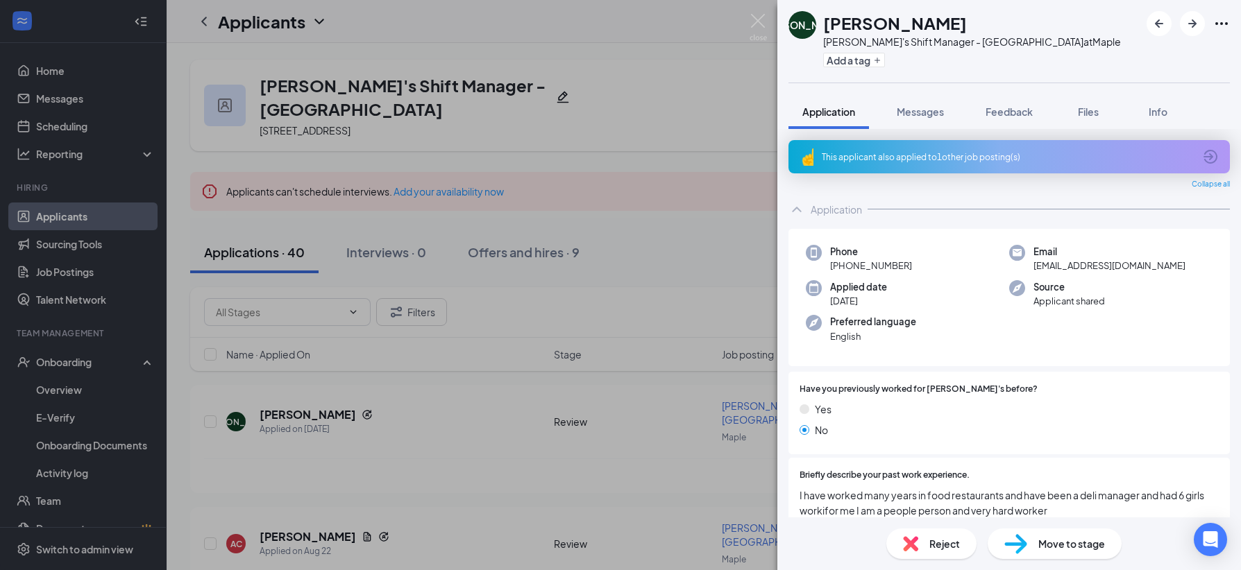
click at [53, 214] on div "[PERSON_NAME] [PERSON_NAME] [PERSON_NAME]'s Shift Manager - Maple Road at Maple…" at bounding box center [620, 285] width 1241 height 570
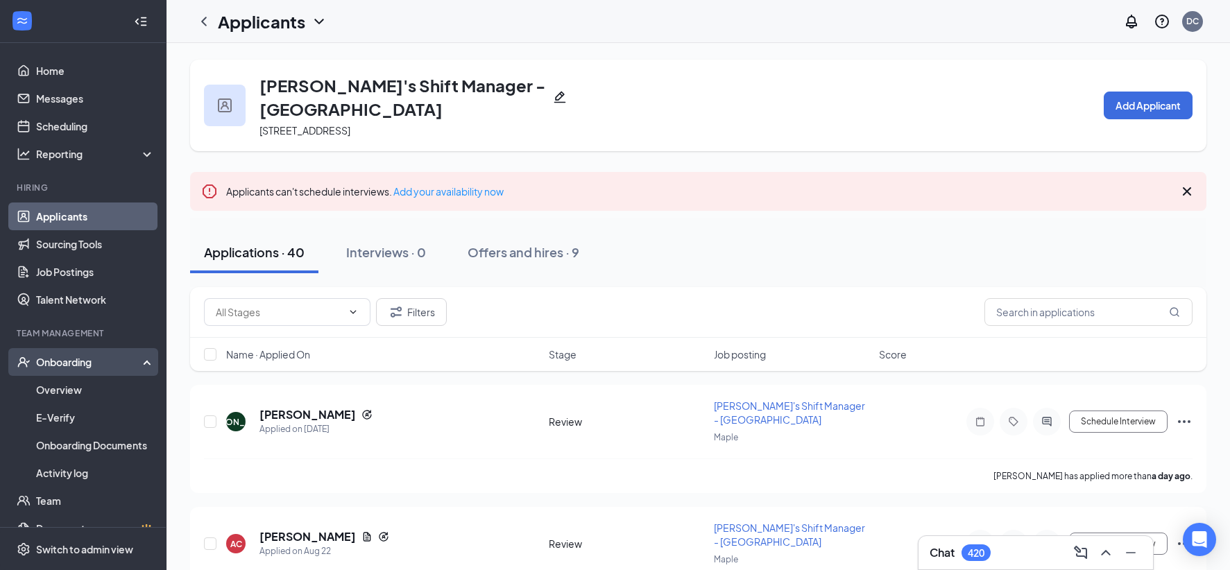
click at [68, 367] on div "Onboarding" at bounding box center [89, 362] width 107 height 14
click at [72, 353] on div "Onboarding" at bounding box center [83, 362] width 167 height 28
click at [67, 360] on div "Onboarding" at bounding box center [89, 362] width 107 height 14
click at [60, 361] on div "Onboarding" at bounding box center [89, 362] width 107 height 14
click at [62, 472] on link "Activity log" at bounding box center [95, 473] width 119 height 28
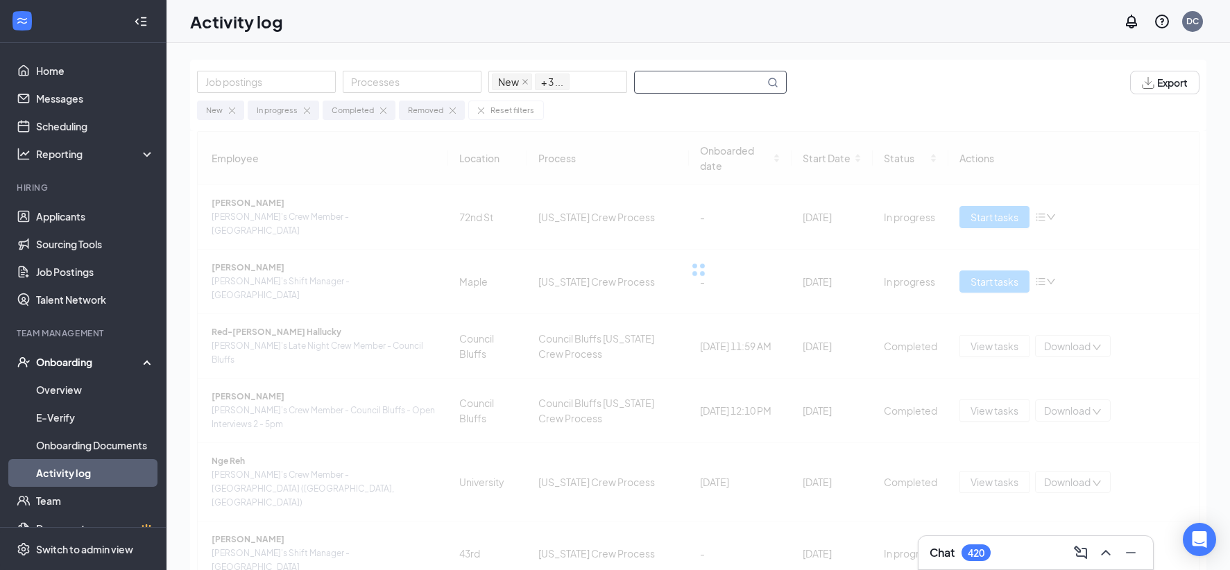
click at [647, 80] on input "text" at bounding box center [700, 82] width 130 height 22
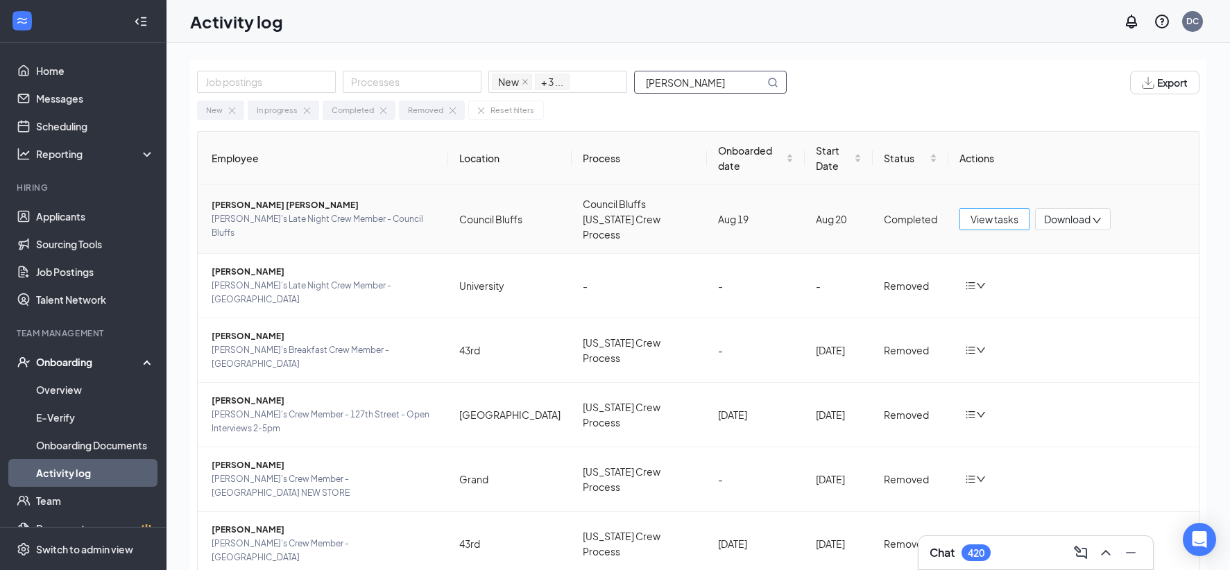
type input "[PERSON_NAME]"
click at [985, 212] on span "View tasks" at bounding box center [995, 219] width 48 height 15
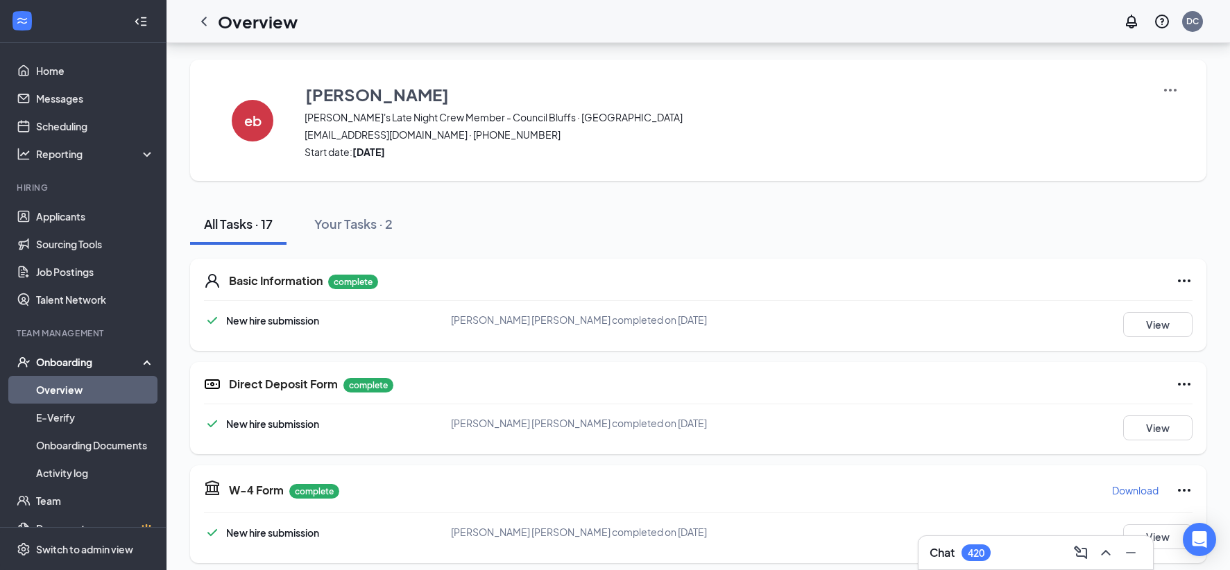
scroll to position [69, 0]
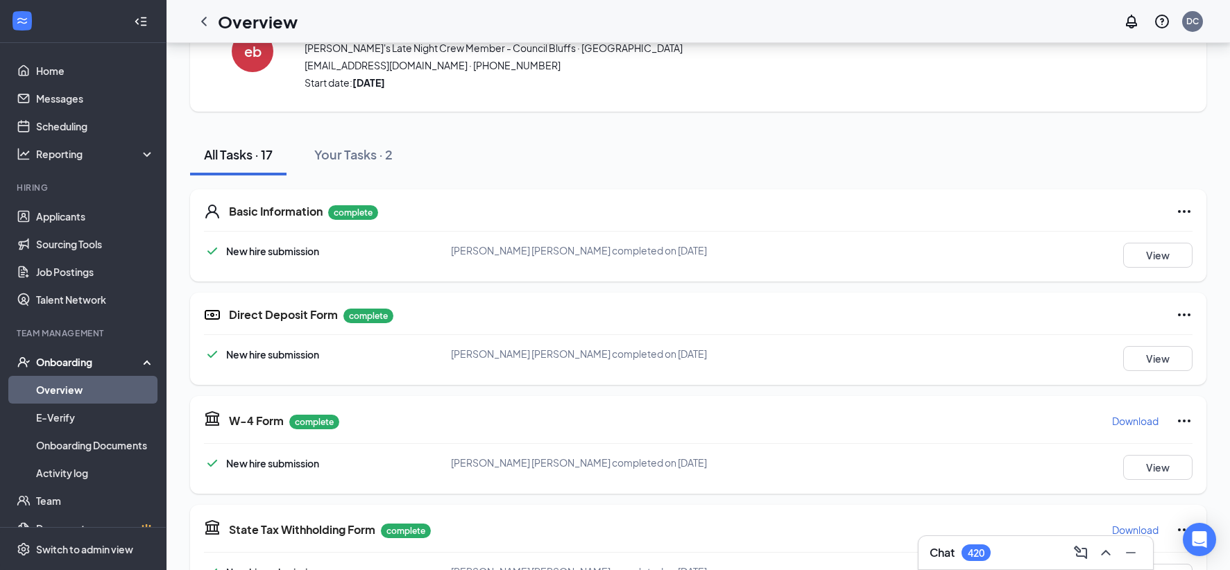
click at [1181, 315] on icon "Ellipses" at bounding box center [1184, 315] width 12 height 3
click at [1040, 327] on div "Direct Deposit Form complete New hire submission [PERSON_NAME] [PERSON_NAME] co…" at bounding box center [698, 339] width 1016 height 92
click at [1152, 354] on button "View" at bounding box center [1157, 358] width 69 height 25
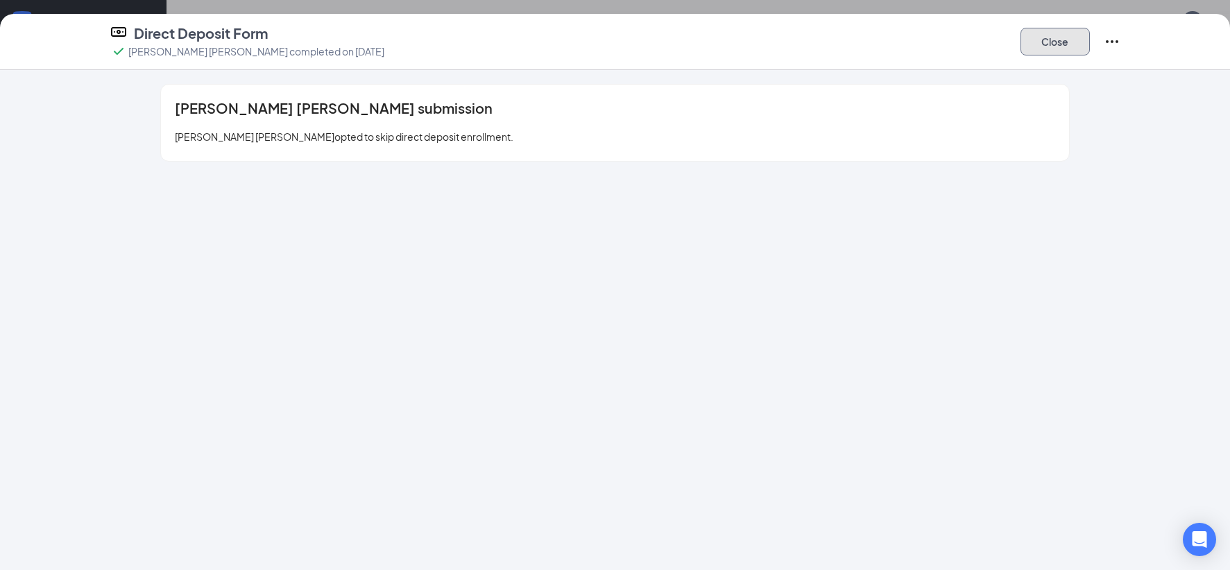
click at [1062, 35] on button "Close" at bounding box center [1055, 42] width 69 height 28
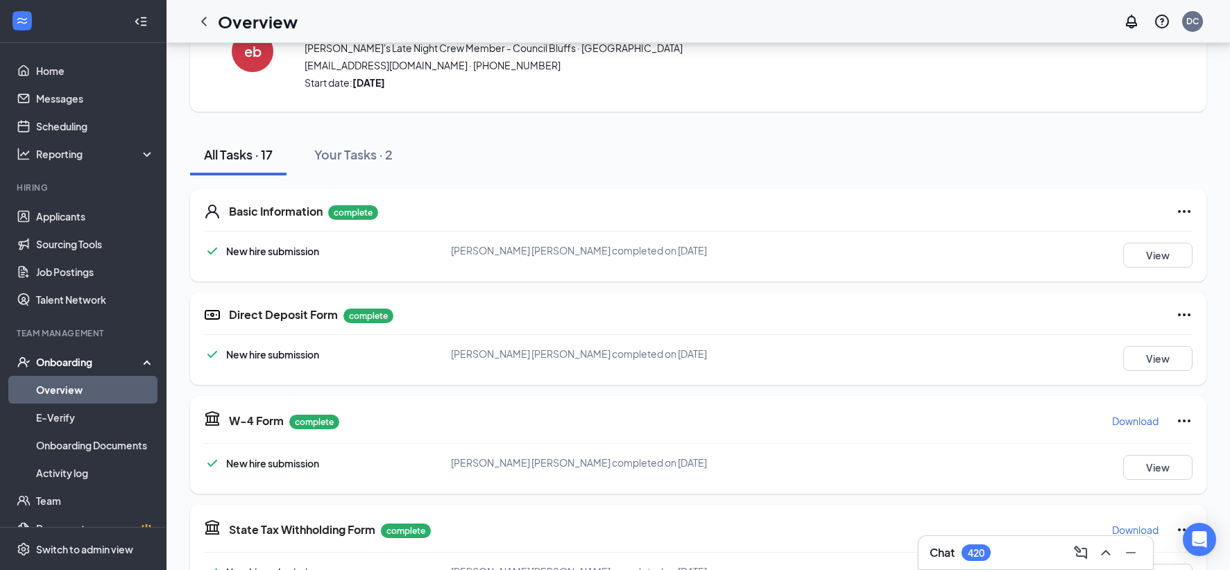
click at [1182, 310] on icon "Ellipses" at bounding box center [1184, 315] width 17 height 17
click at [1156, 343] on span "Restart" at bounding box center [1157, 344] width 33 height 14
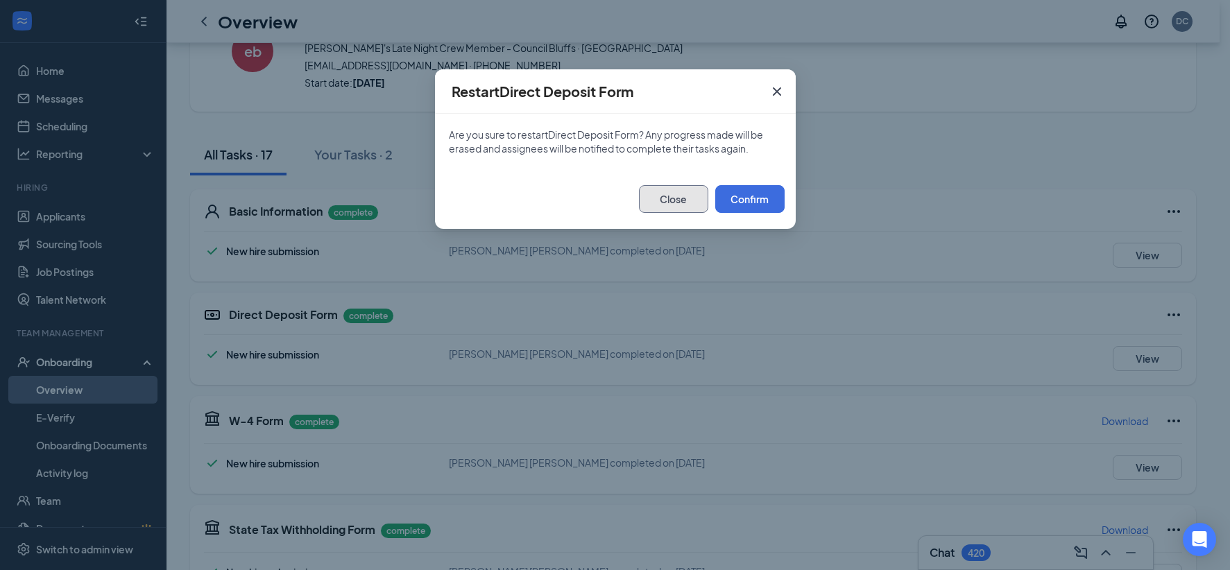
click at [686, 193] on button "Close" at bounding box center [673, 199] width 69 height 28
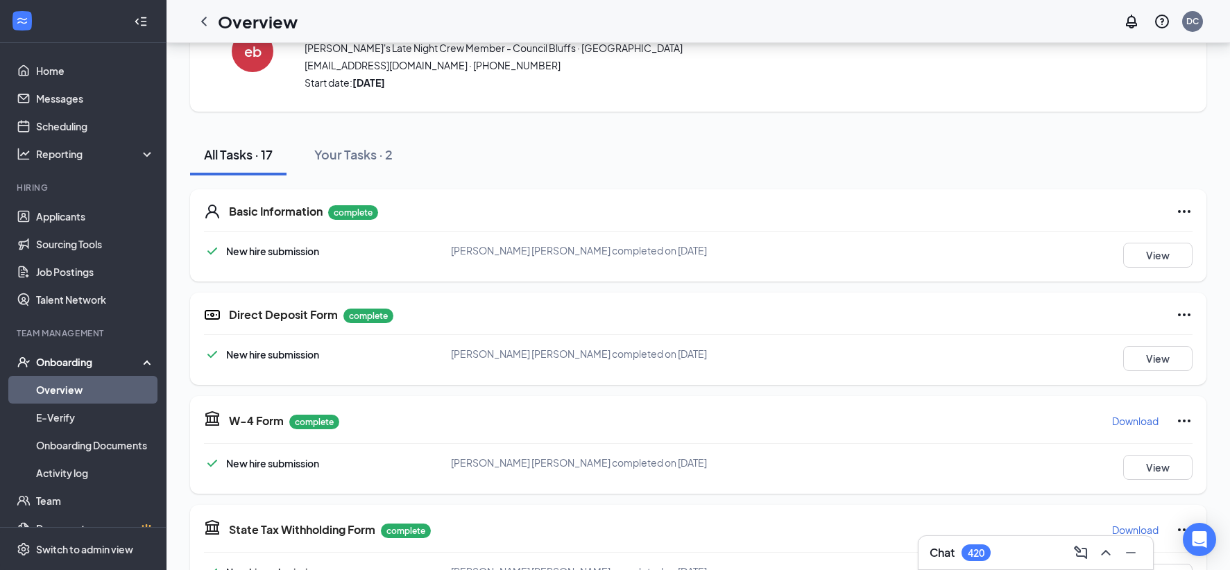
scroll to position [0, 0]
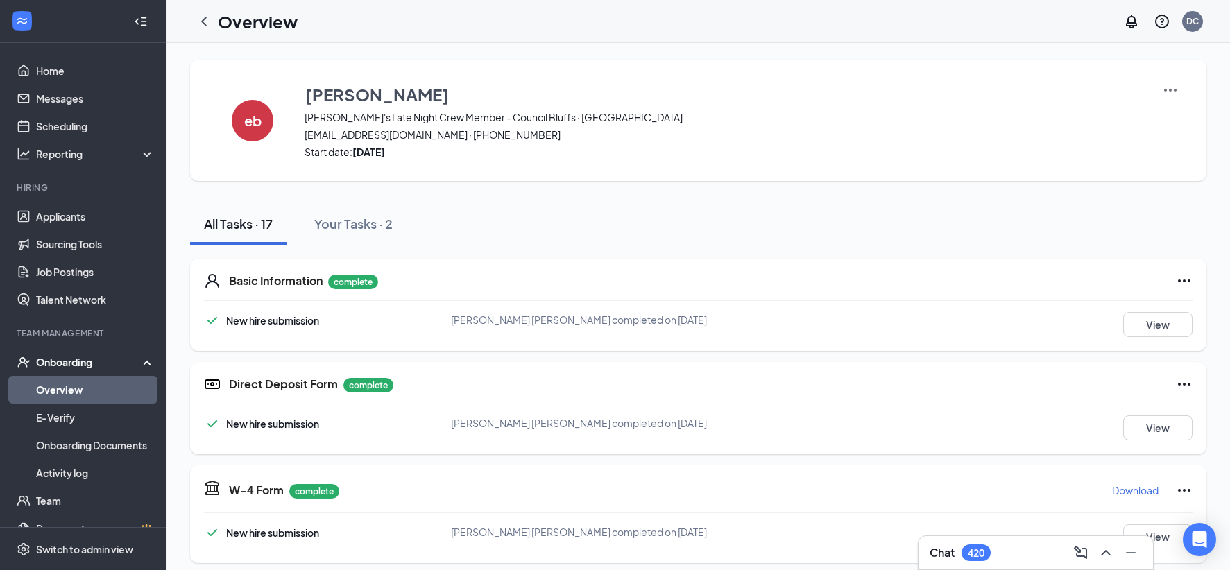
drag, startPoint x: 203, startPoint y: 17, endPoint x: 196, endPoint y: 24, distance: 9.9
click at [203, 17] on icon "ChevronLeft" at bounding box center [204, 21] width 17 height 17
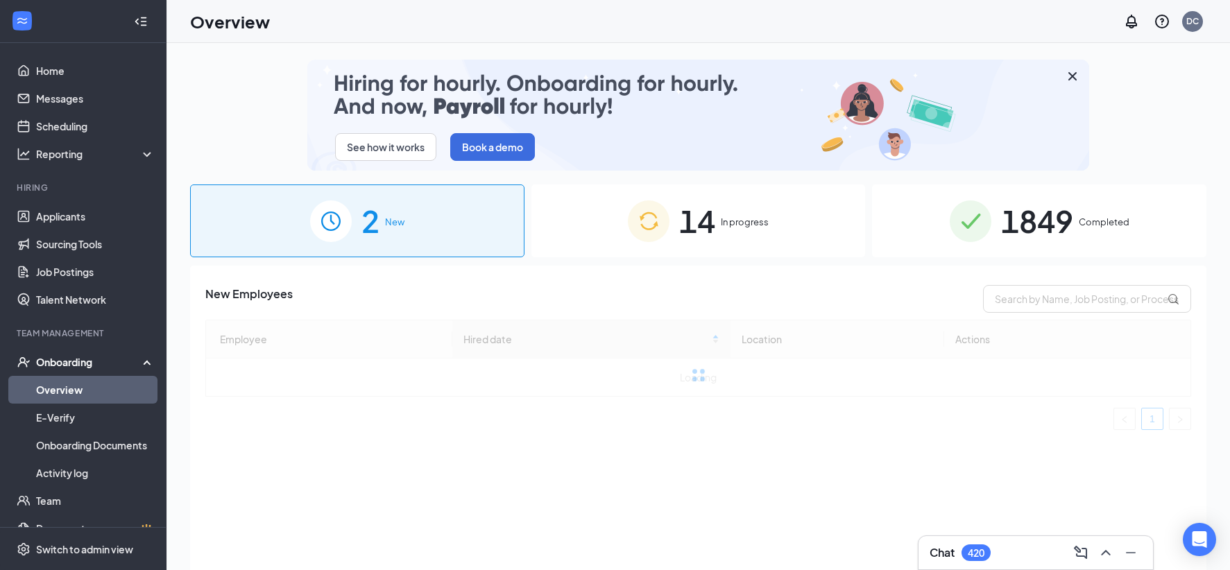
click at [68, 360] on div "Onboarding" at bounding box center [89, 362] width 107 height 14
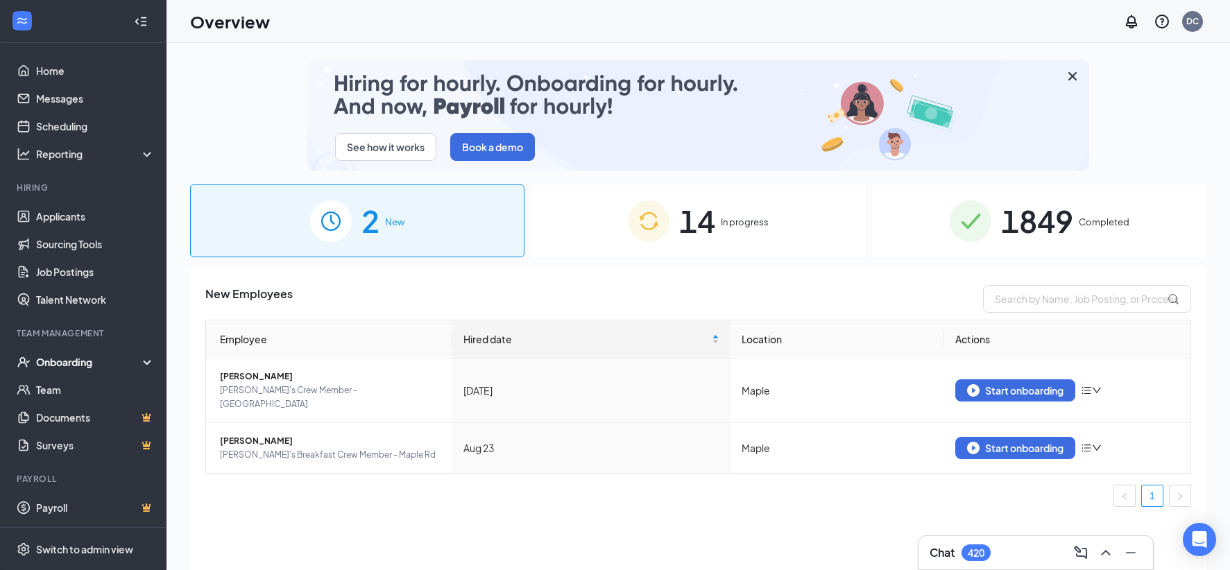
click at [68, 360] on div "Onboarding" at bounding box center [89, 362] width 107 height 14
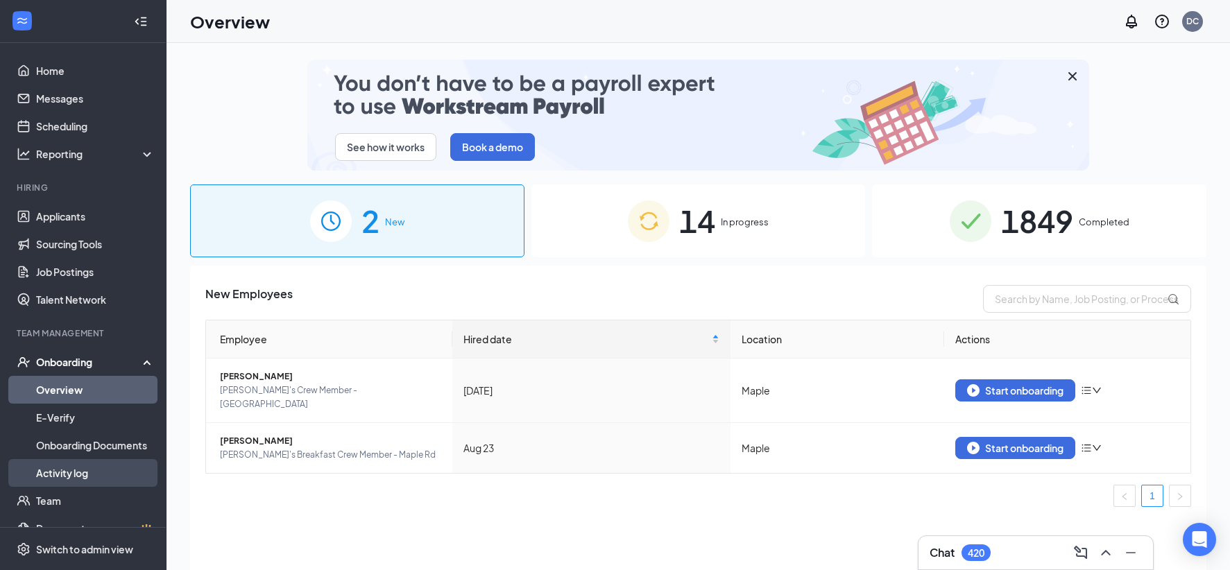
click at [62, 470] on link "Activity log" at bounding box center [95, 473] width 119 height 28
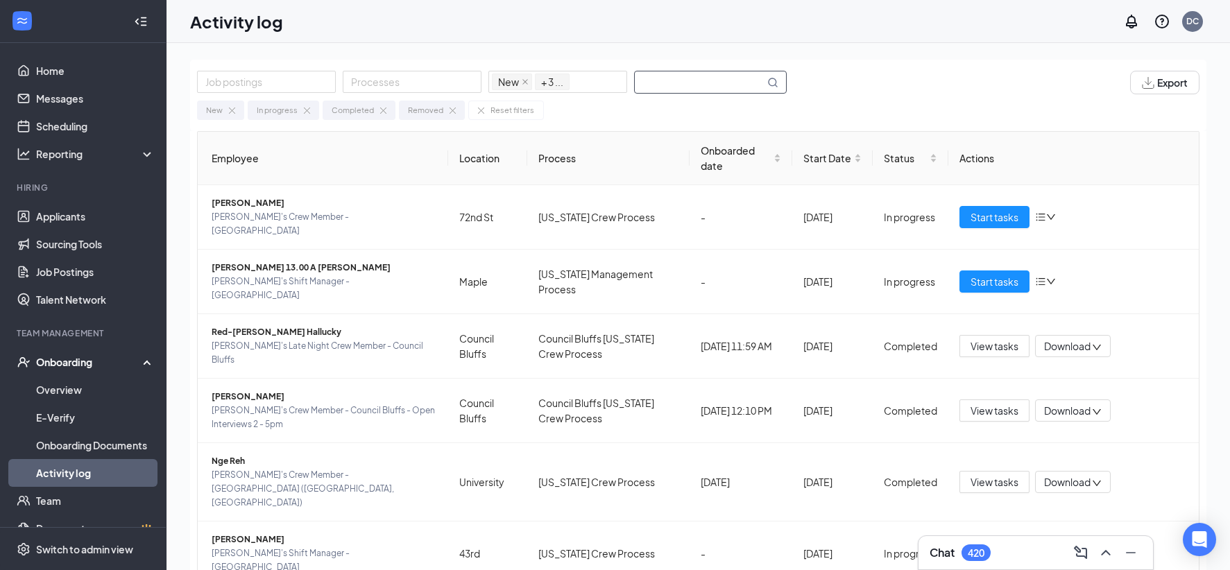
click at [656, 78] on input "text" at bounding box center [700, 82] width 130 height 22
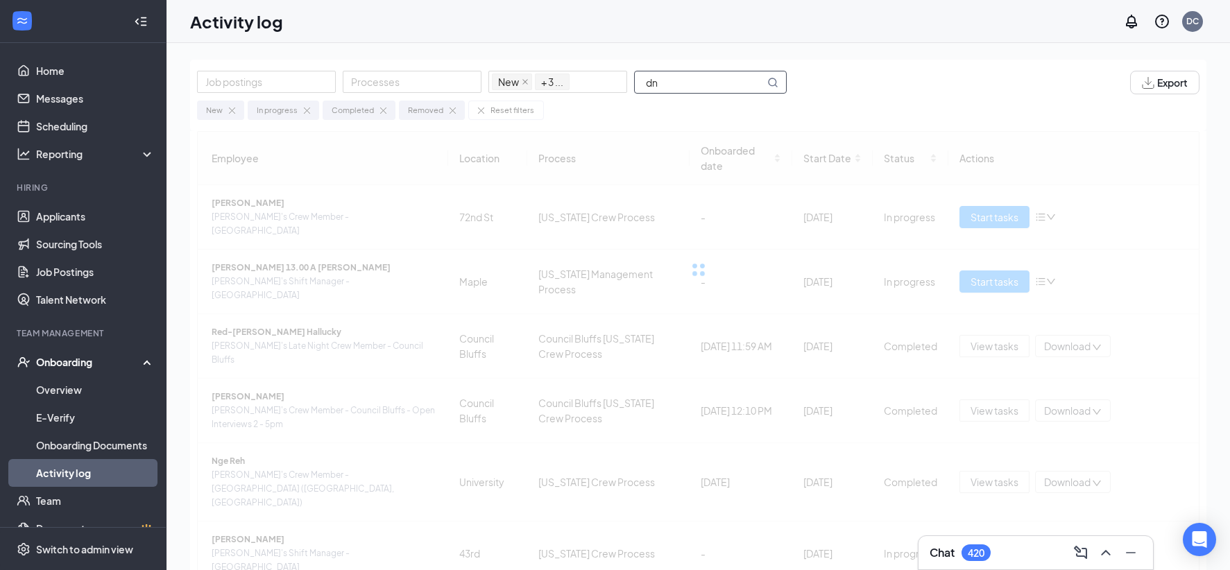
type input "d"
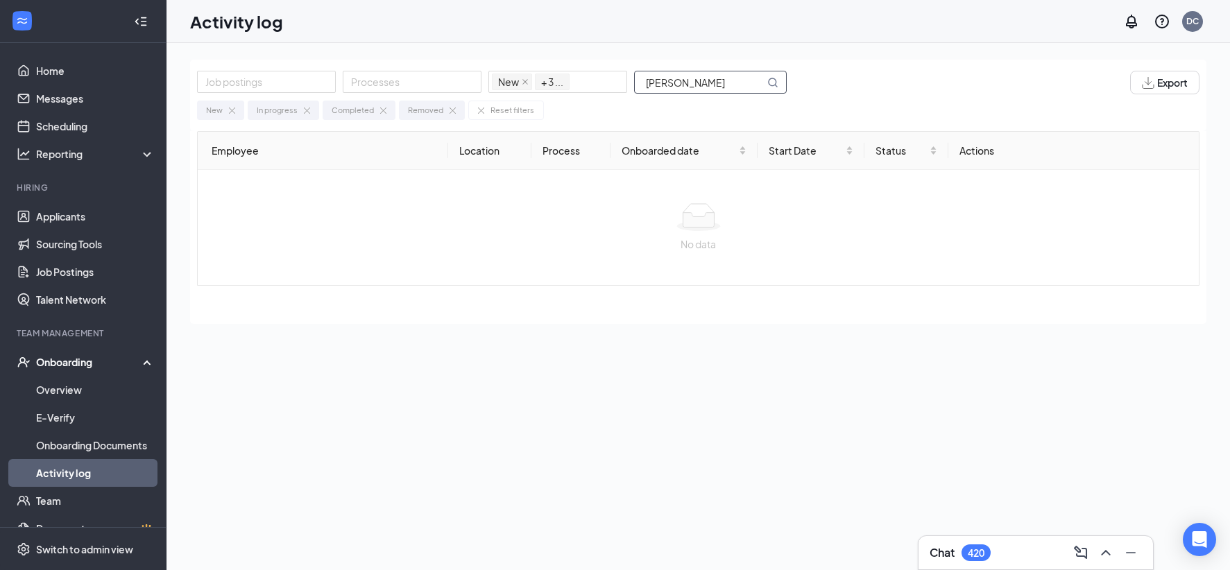
click at [670, 85] on input "[PERSON_NAME]" at bounding box center [700, 82] width 130 height 22
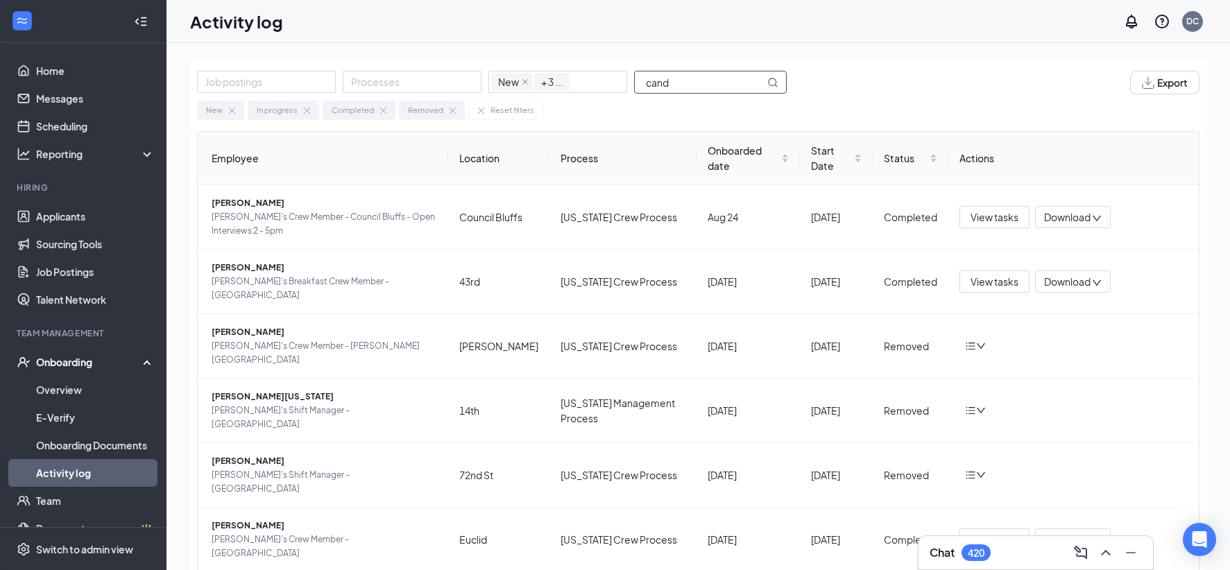
type input "cand"
